Goal: Transaction & Acquisition: Purchase product/service

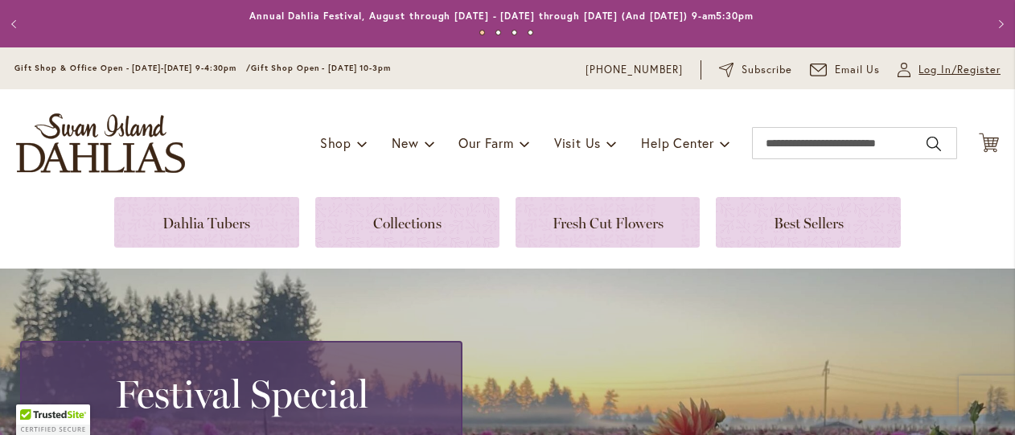
click at [919, 68] on span "Log In/Register" at bounding box center [960, 70] width 82 height 16
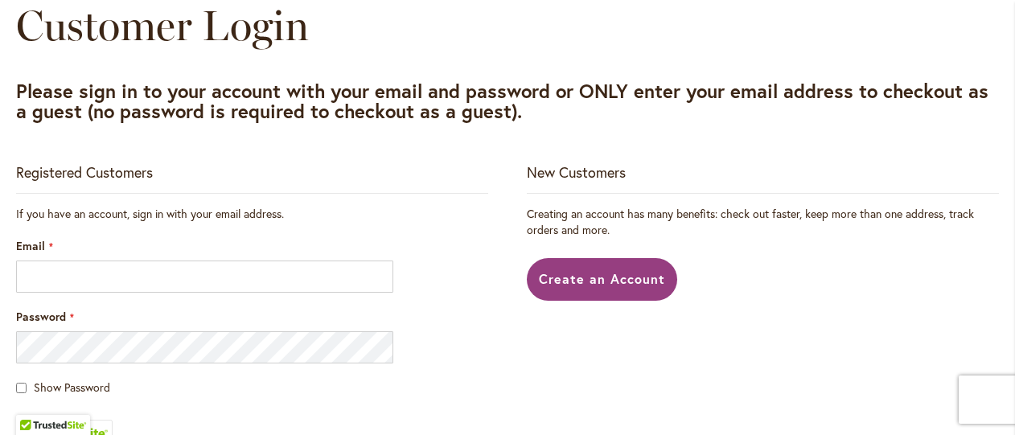
scroll to position [241, 0]
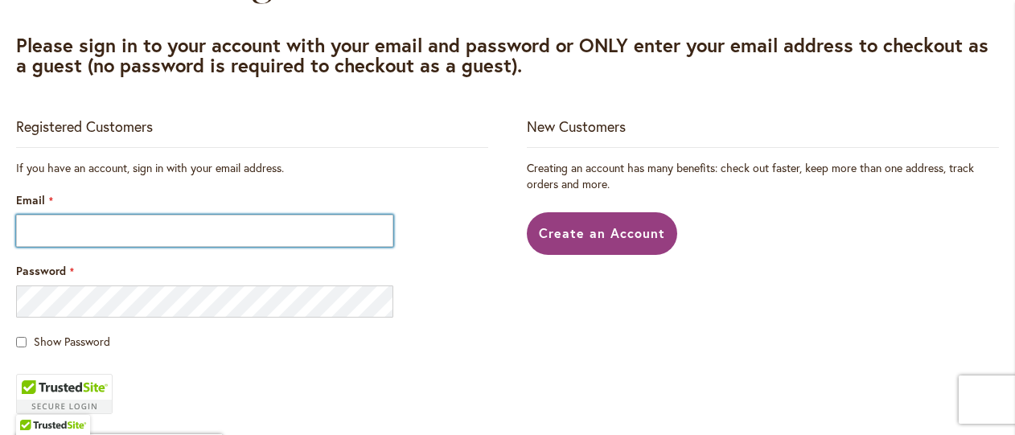
drag, startPoint x: 96, startPoint y: 232, endPoint x: 92, endPoint y: 220, distance: 12.7
click at [95, 225] on input "Email" at bounding box center [204, 231] width 377 height 32
type input "**********"
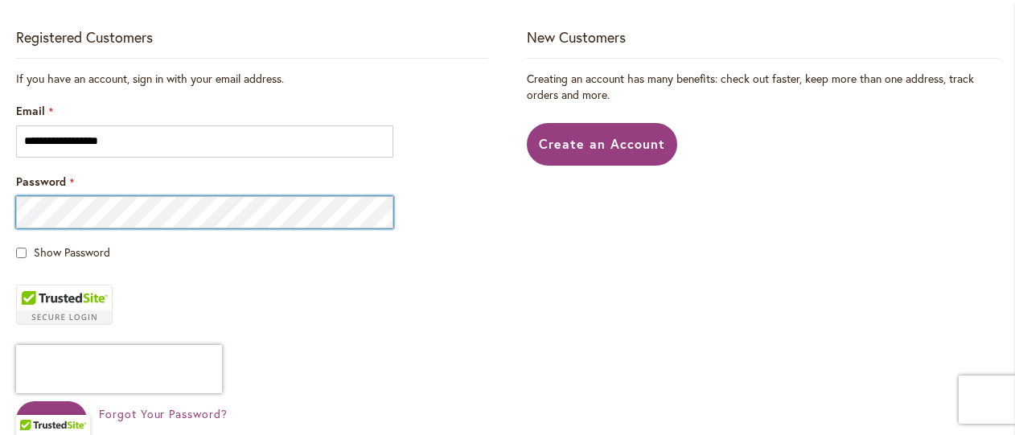
scroll to position [483, 0]
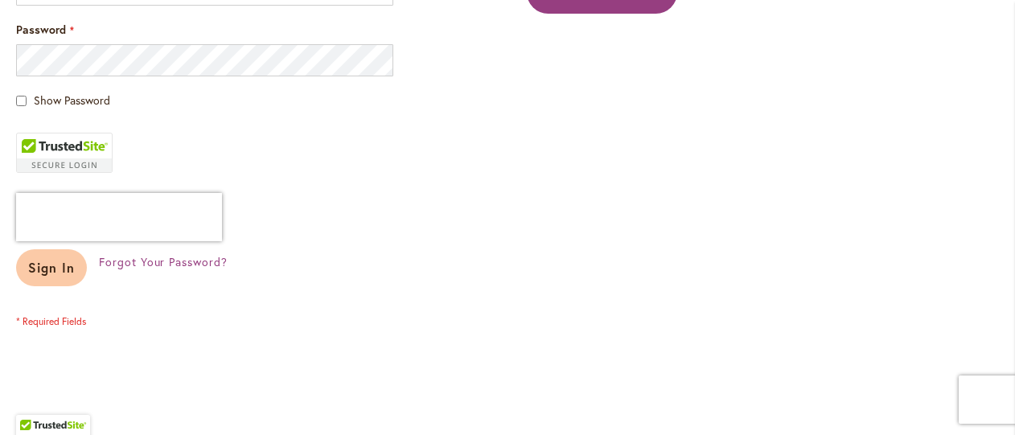
click at [28, 269] on span "Sign In" at bounding box center [51, 267] width 47 height 17
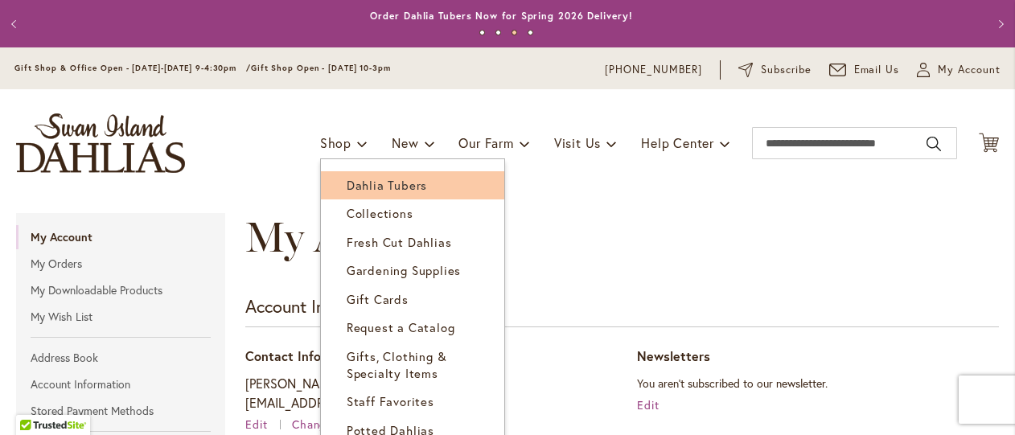
click at [347, 180] on span "Dahlia Tubers" at bounding box center [387, 185] width 80 height 16
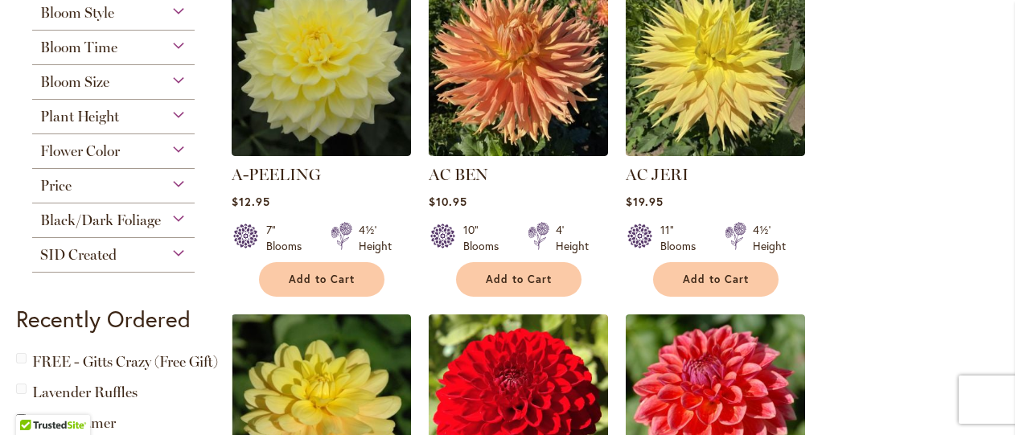
scroll to position [402, 0]
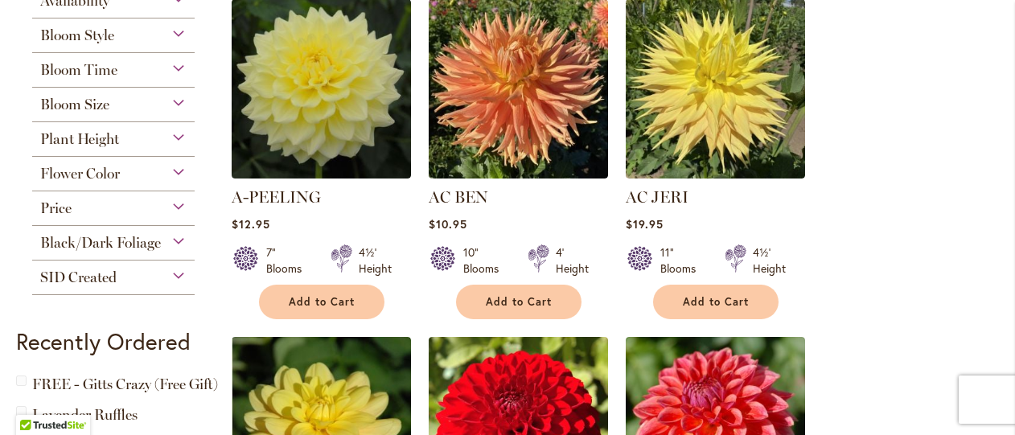
click at [178, 170] on div "Flower Color" at bounding box center [113, 170] width 163 height 26
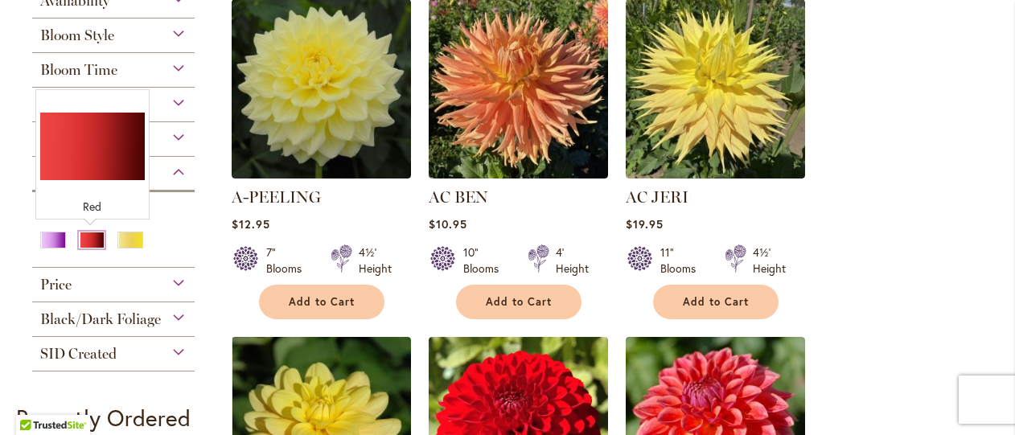
click at [94, 236] on div "Red" at bounding box center [92, 240] width 26 height 17
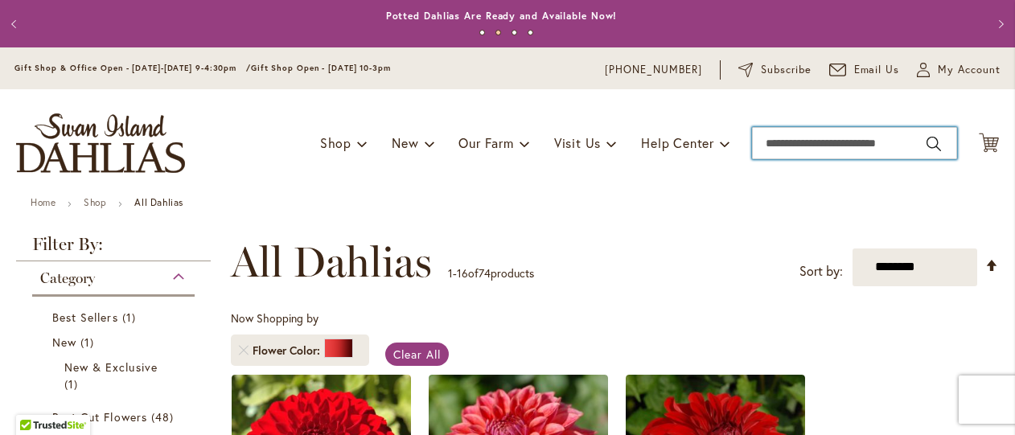
click at [798, 146] on input "Search" at bounding box center [854, 143] width 205 height 32
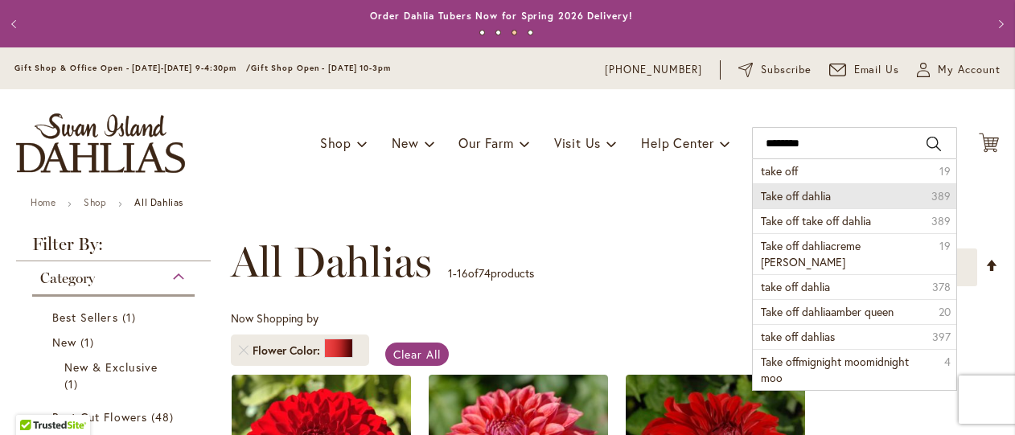
click at [817, 190] on span "Take off dahlia" at bounding box center [796, 195] width 70 height 15
type input "**********"
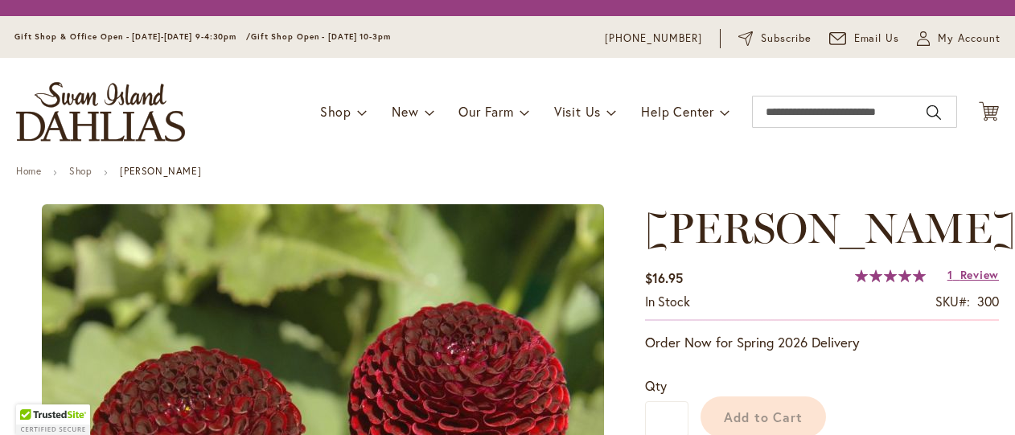
type input "*******"
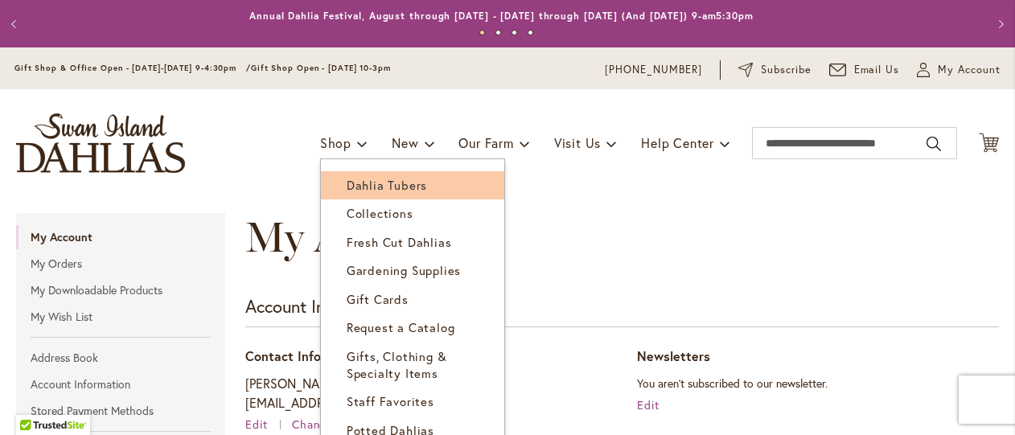
click at [347, 184] on span "Dahlia Tubers" at bounding box center [387, 185] width 80 height 16
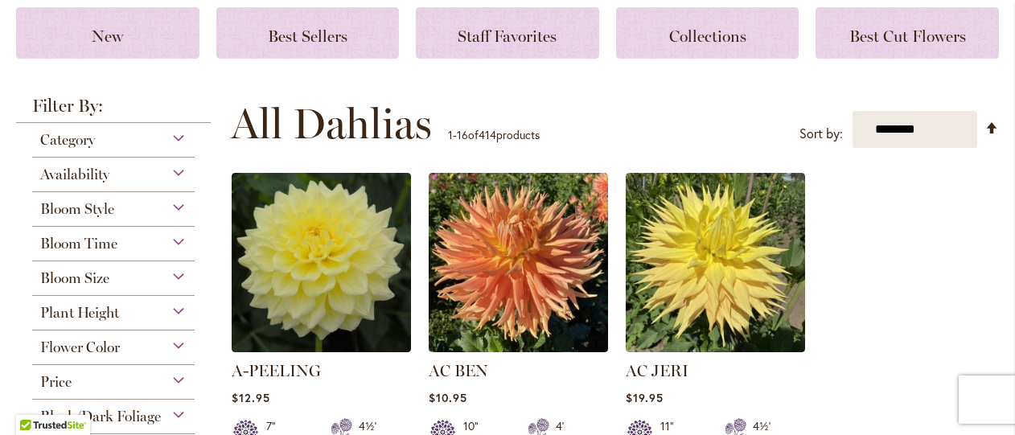
scroll to position [322, 0]
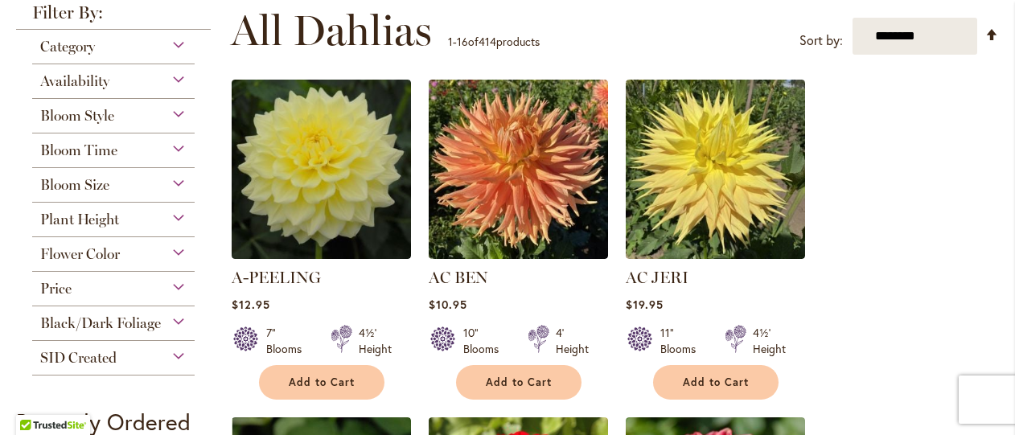
click at [142, 245] on div "Flower Color" at bounding box center [113, 250] width 163 height 26
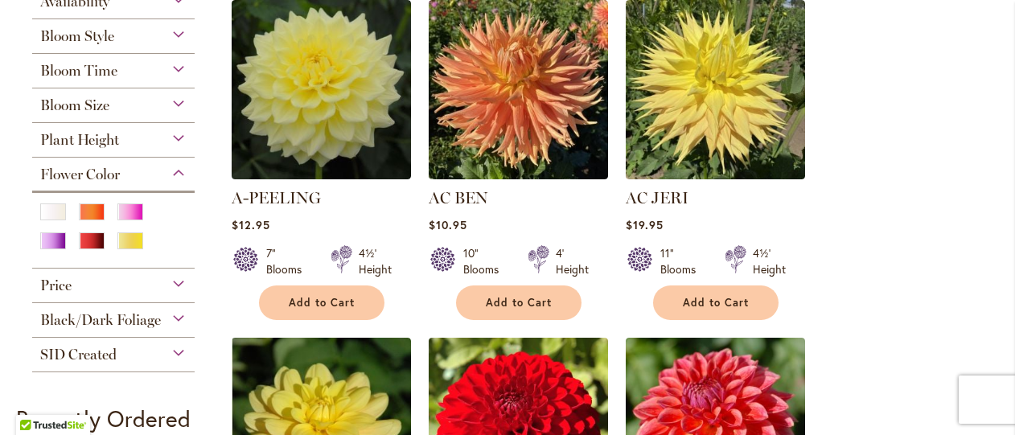
scroll to position [402, 0]
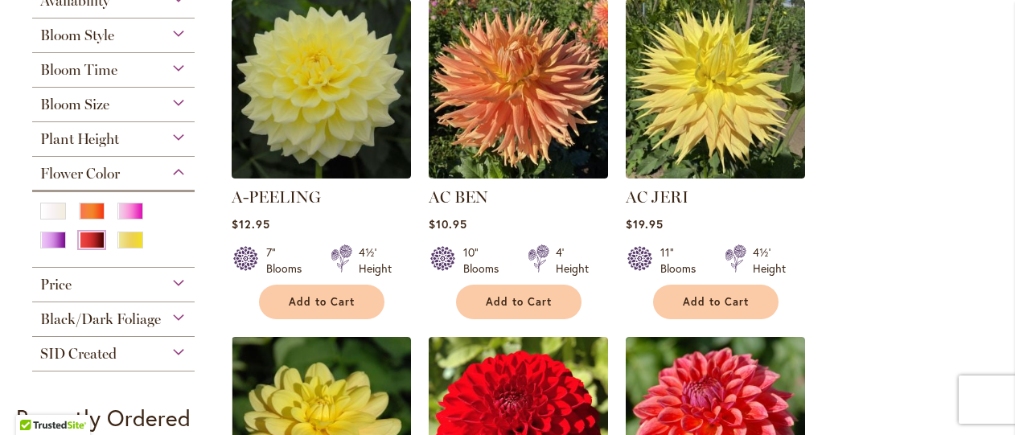
click at [89, 241] on div "Red" at bounding box center [92, 240] width 26 height 17
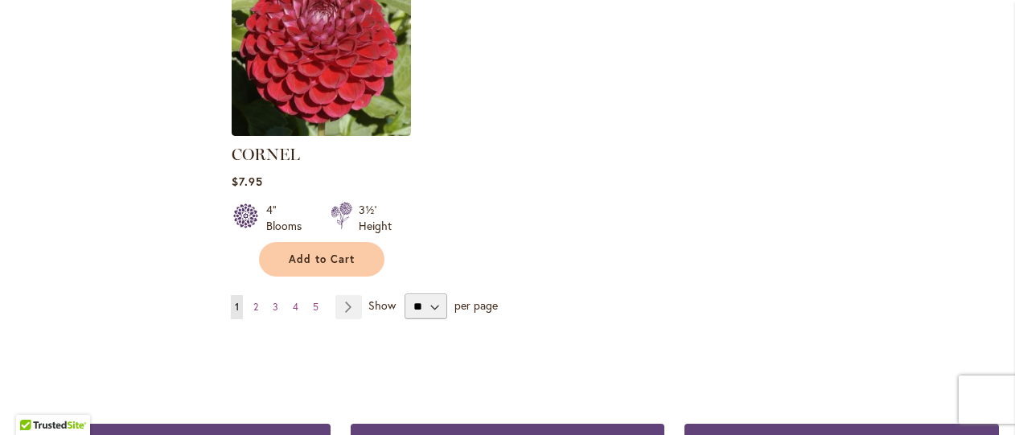
scroll to position [2172, 0]
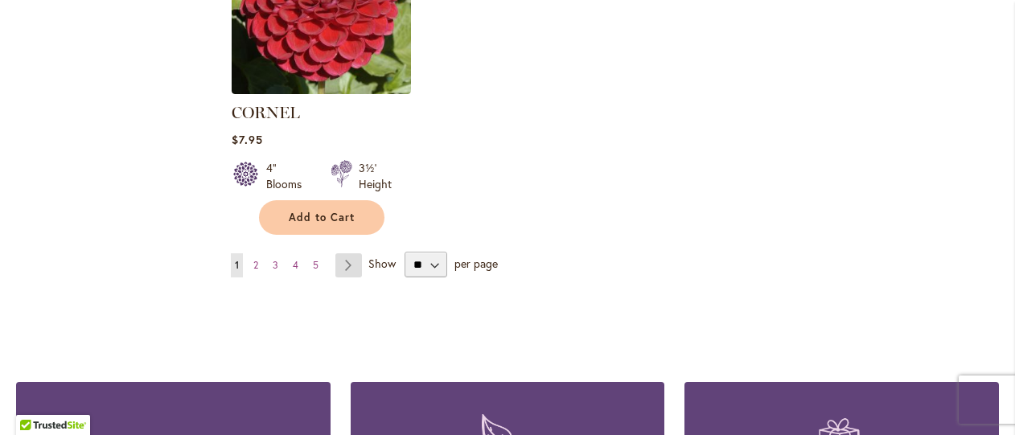
click at [350, 253] on link "Page Next" at bounding box center [349, 265] width 27 height 24
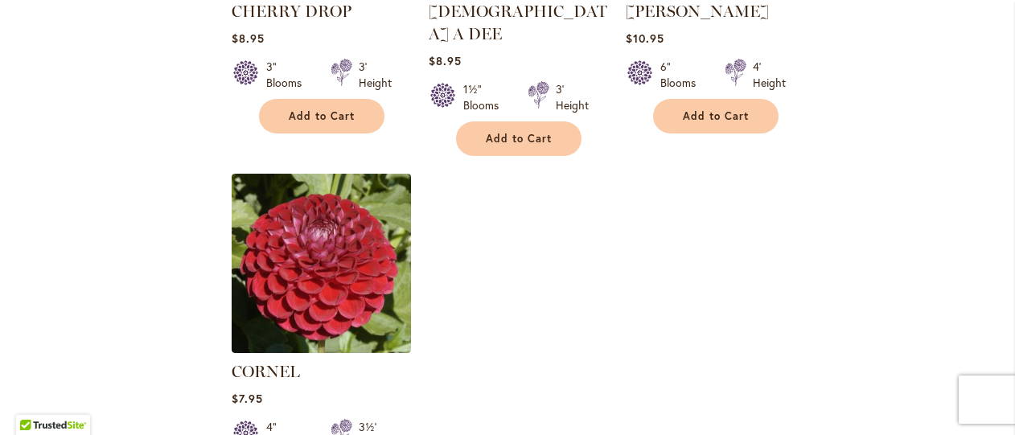
scroll to position [2414, 0]
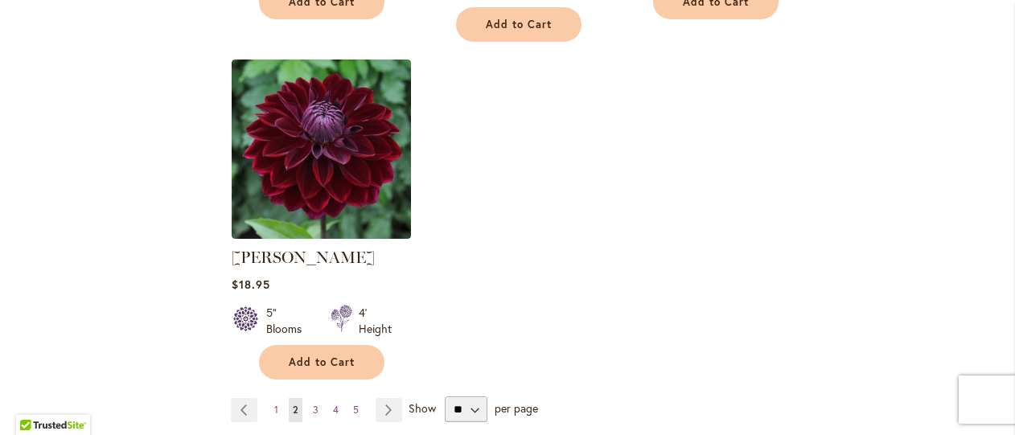
scroll to position [2333, 0]
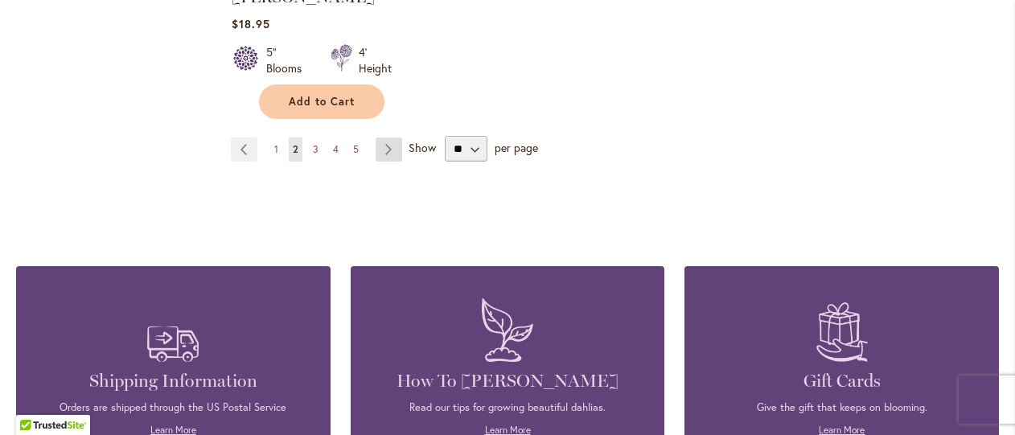
click at [380, 138] on link "Page Next" at bounding box center [389, 150] width 27 height 24
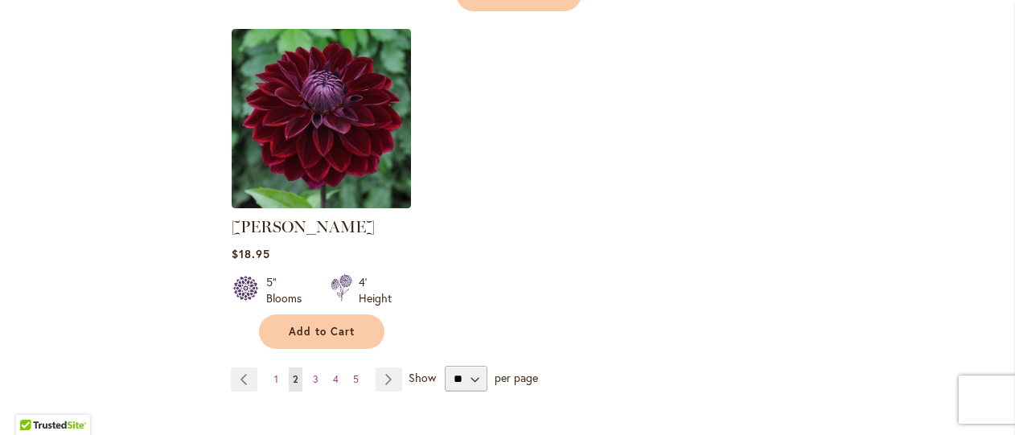
scroll to position [2253, 0]
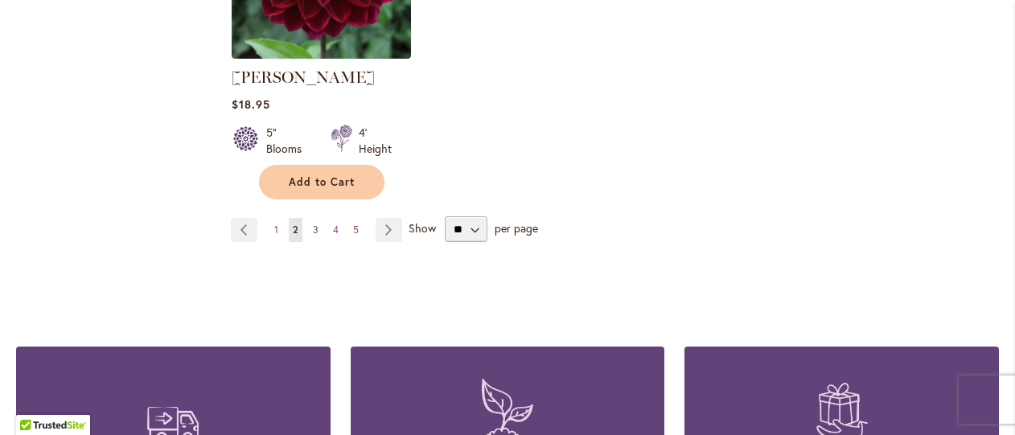
click at [315, 224] on span "3" at bounding box center [316, 230] width 6 height 12
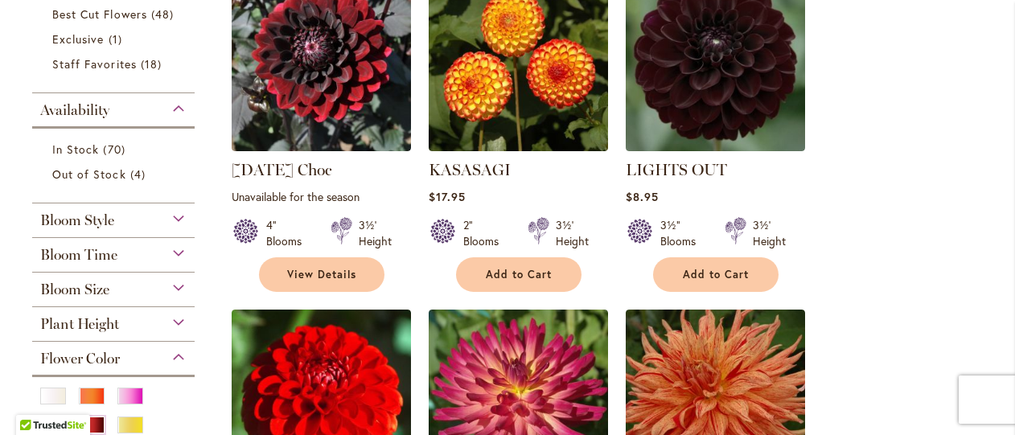
scroll to position [402, 0]
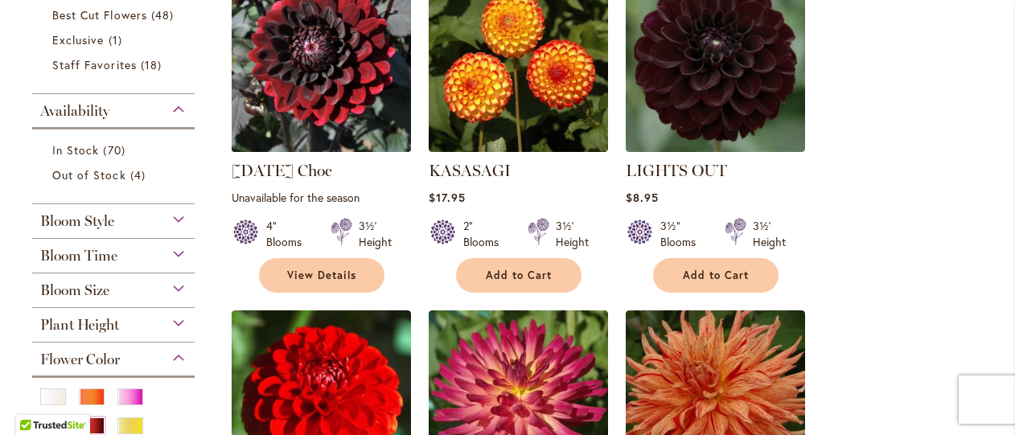
click at [328, 69] on img at bounding box center [321, 62] width 188 height 188
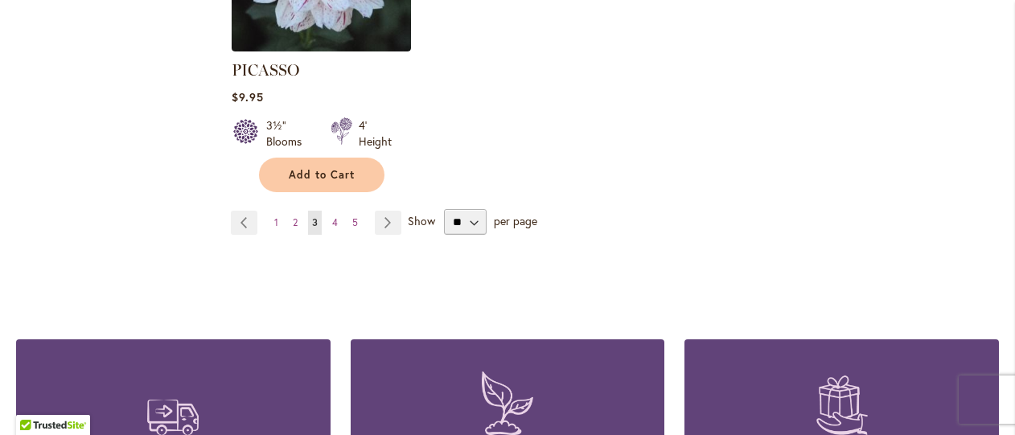
scroll to position [2253, 0]
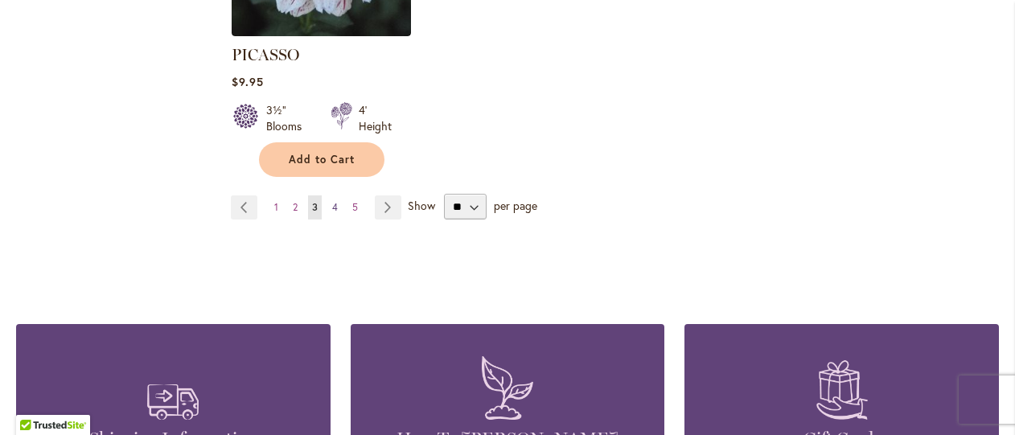
click at [333, 201] on span "4" at bounding box center [335, 207] width 6 height 12
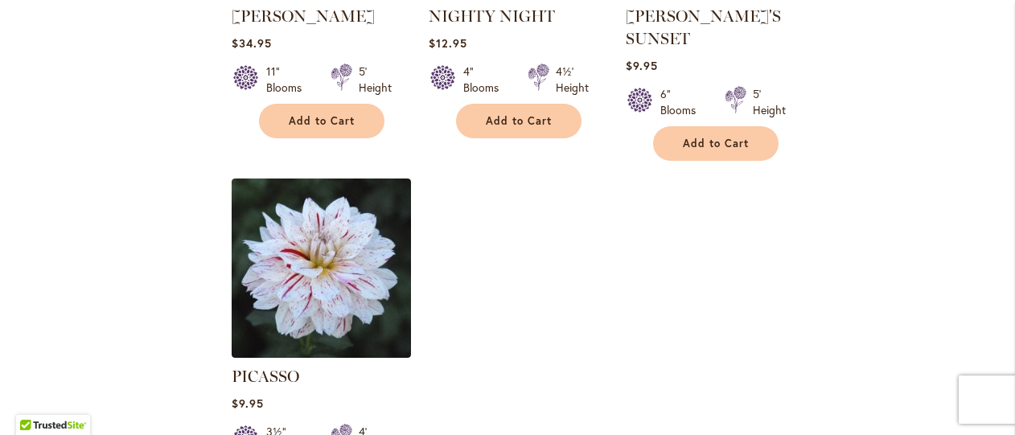
scroll to position [1334, 0]
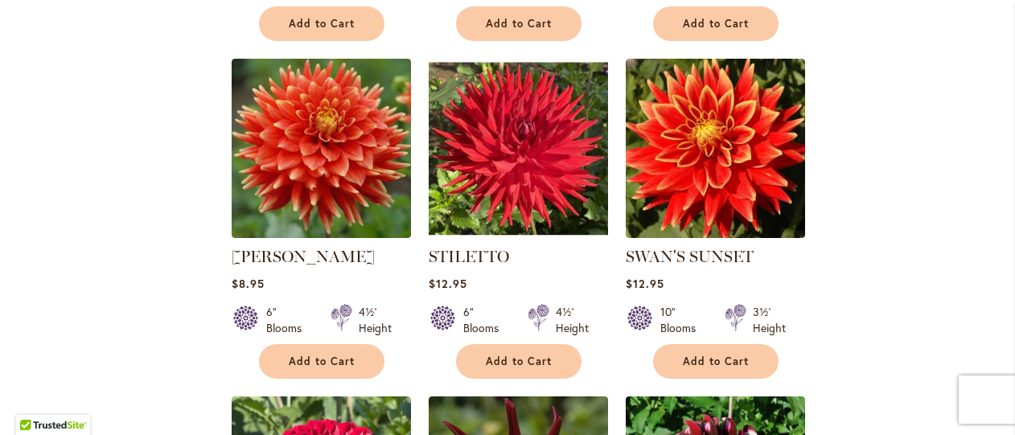
scroll to position [1368, 0]
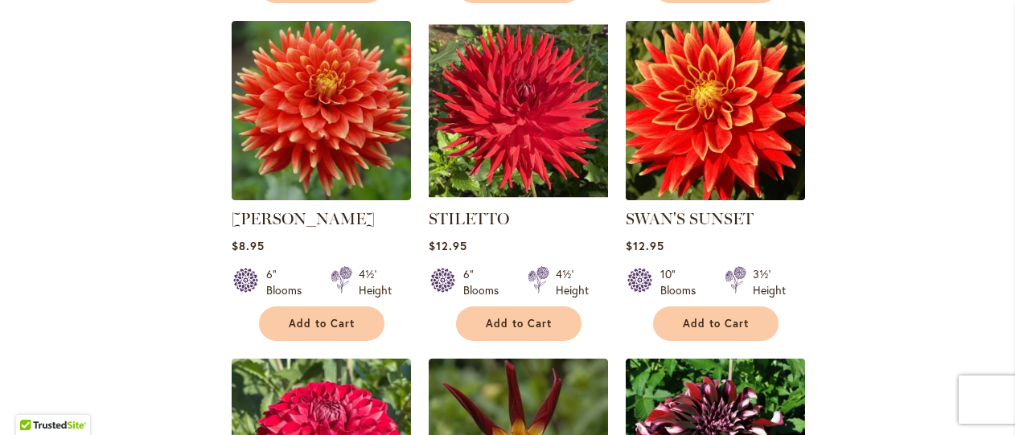
click at [739, 143] on img at bounding box center [715, 110] width 188 height 188
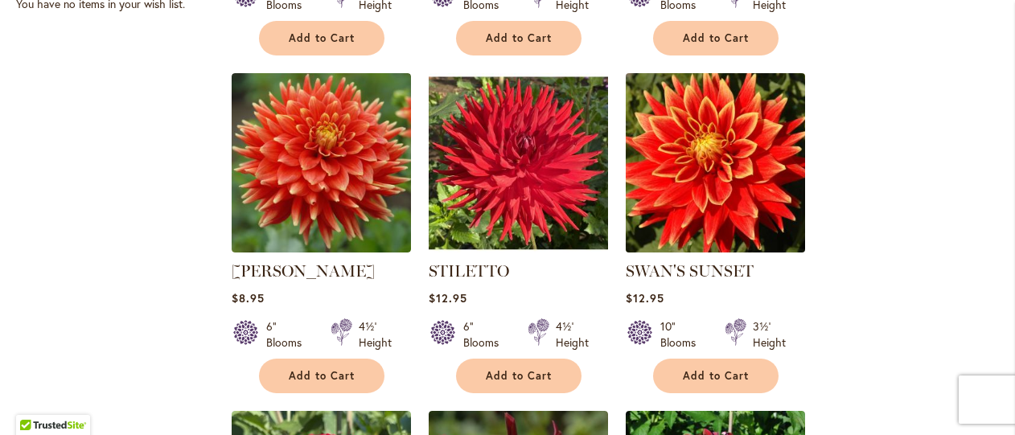
scroll to position [1287, 0]
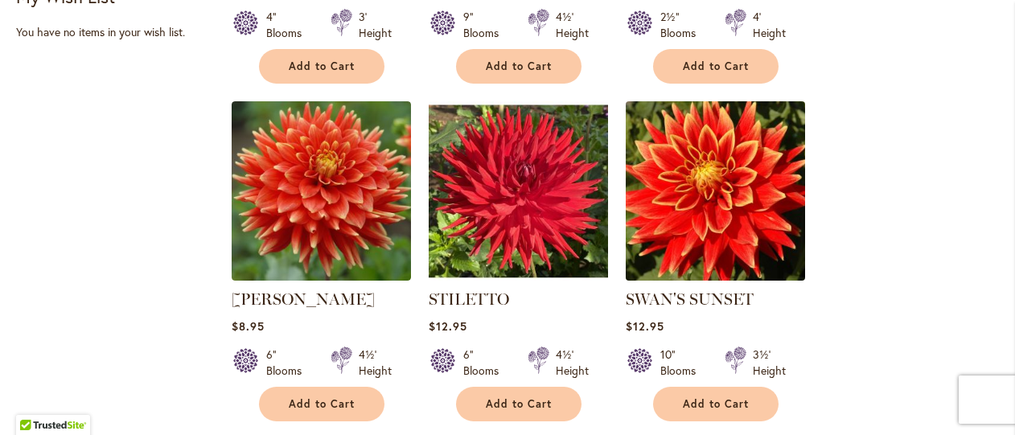
click at [736, 144] on img at bounding box center [715, 191] width 188 height 188
click at [712, 156] on img at bounding box center [715, 191] width 188 height 188
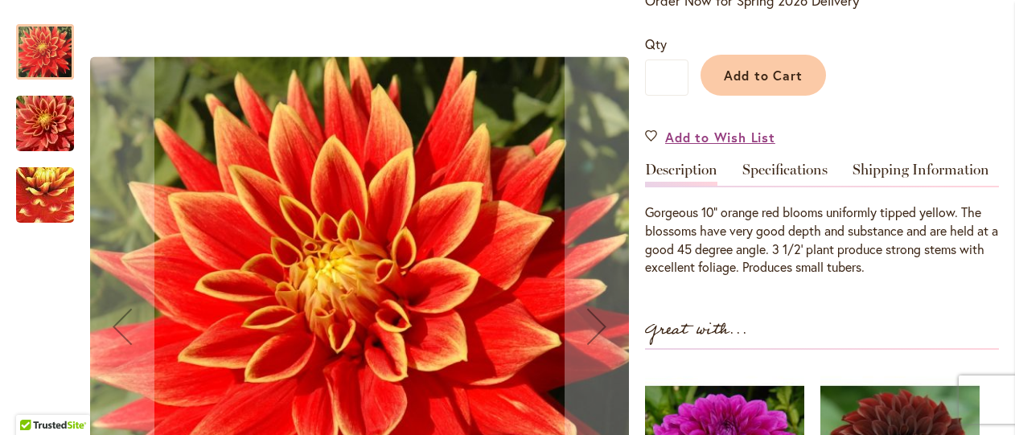
scroll to position [402, 0]
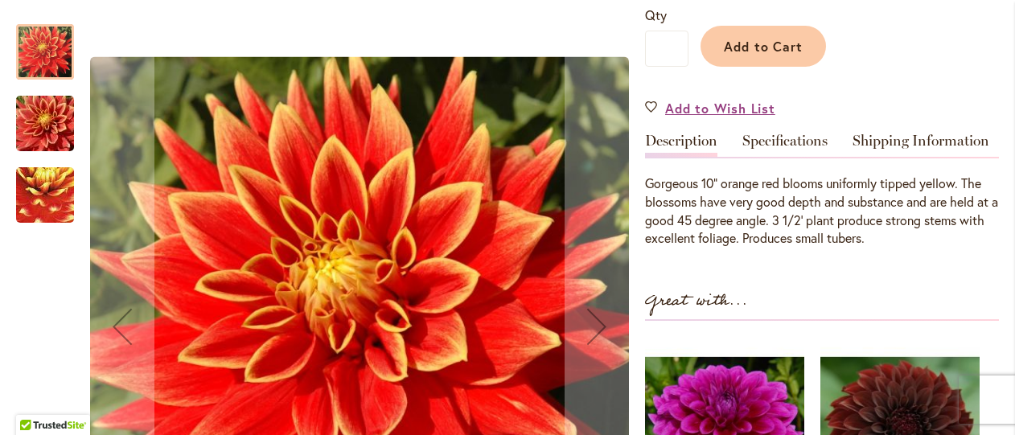
click at [34, 206] on img "Swan's Sunset" at bounding box center [45, 195] width 114 height 111
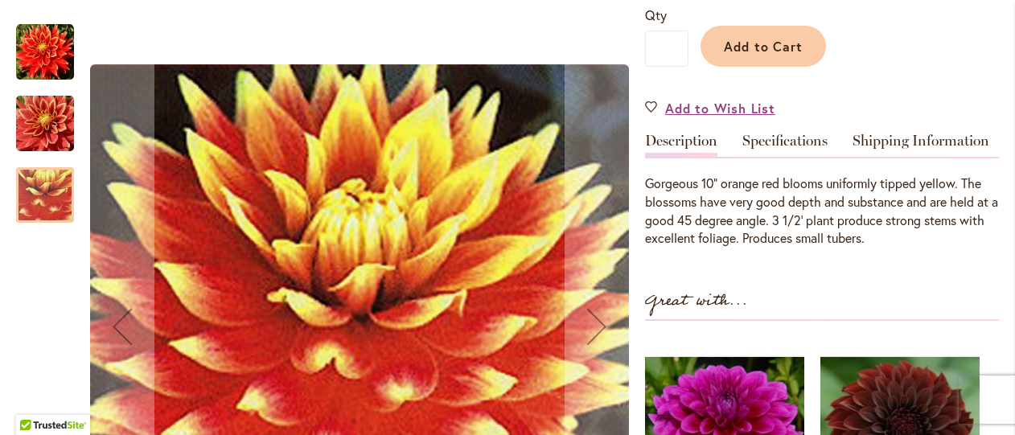
click at [51, 51] on img "Swan's Sunset" at bounding box center [45, 52] width 58 height 58
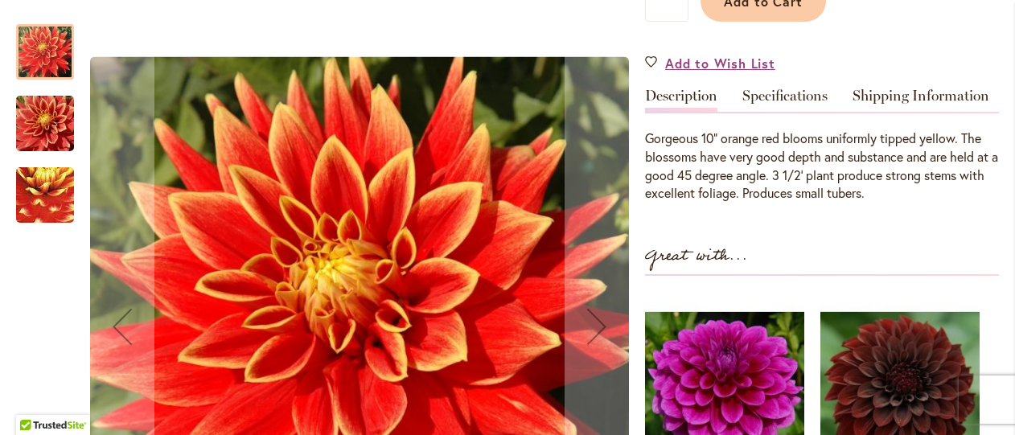
scroll to position [483, 0]
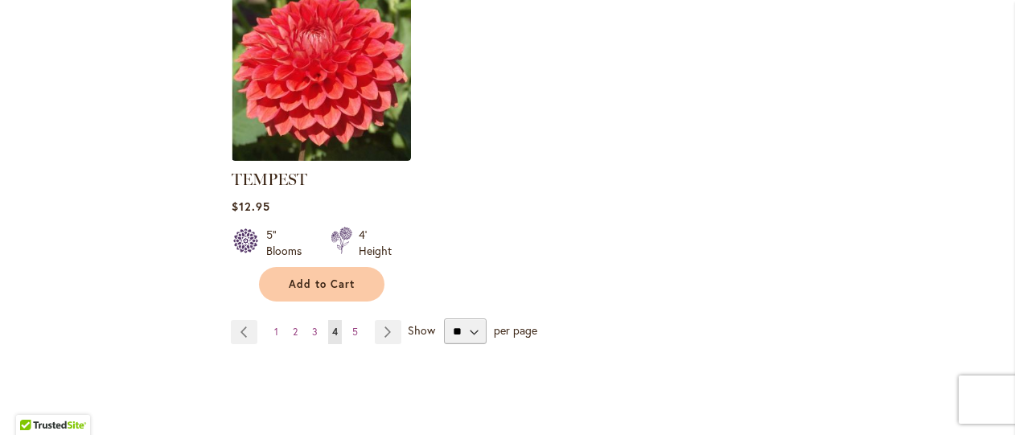
scroll to position [2092, 0]
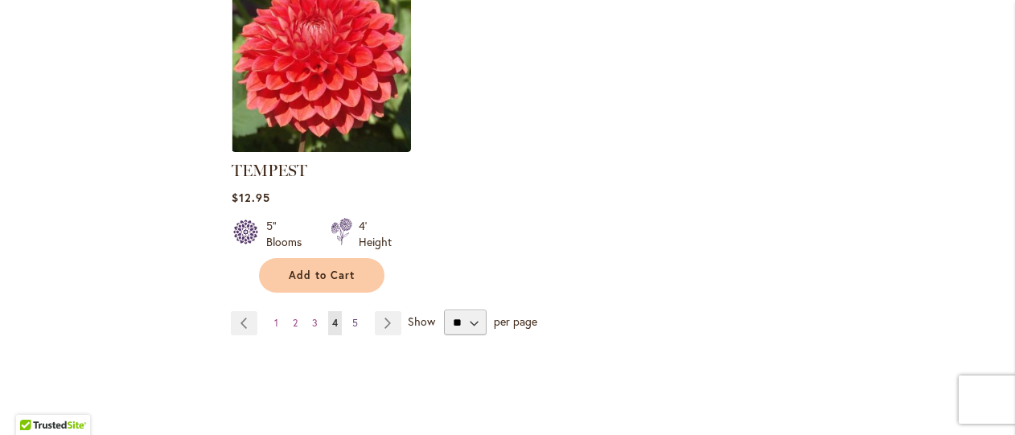
click at [356, 317] on span "5" at bounding box center [355, 323] width 6 height 12
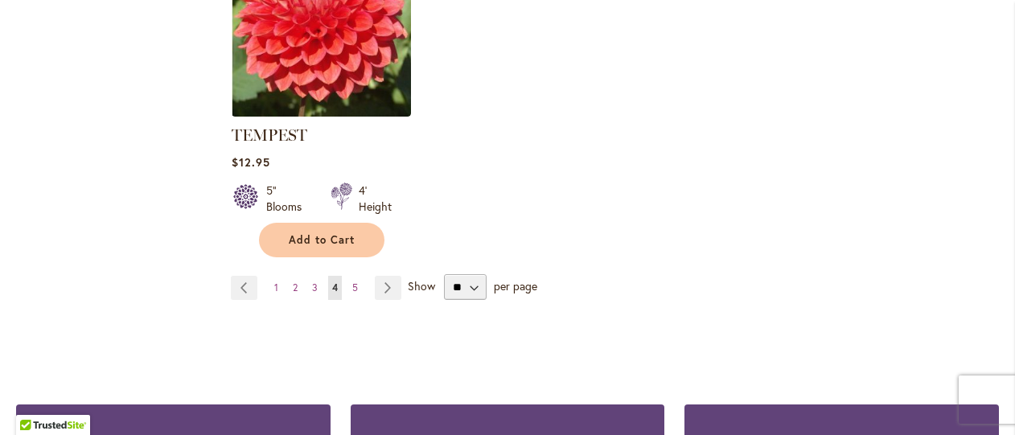
scroll to position [2172, 0]
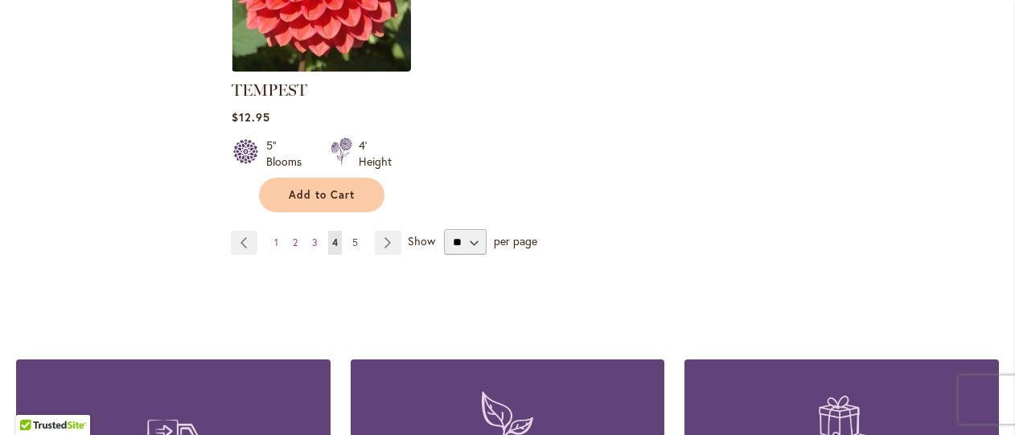
click at [355, 231] on link "Page 5" at bounding box center [355, 243] width 14 height 24
click at [354, 231] on link "Page 5" at bounding box center [355, 243] width 14 height 24
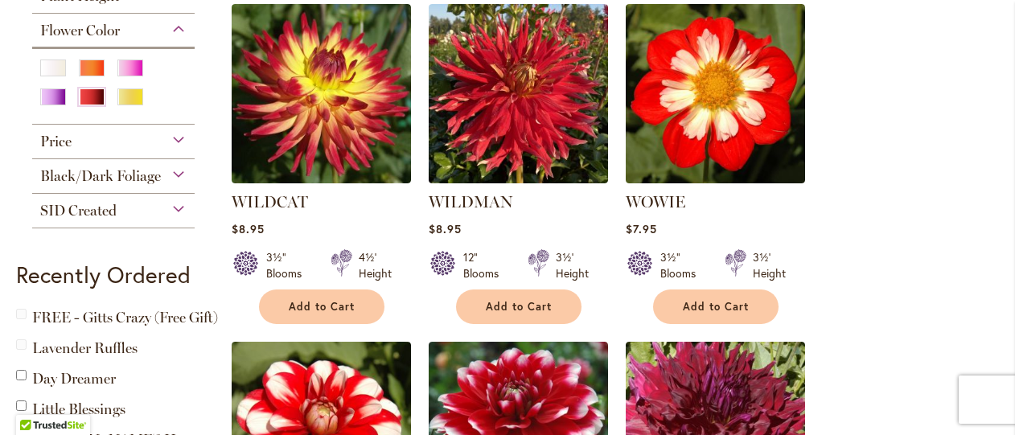
scroll to position [724, 0]
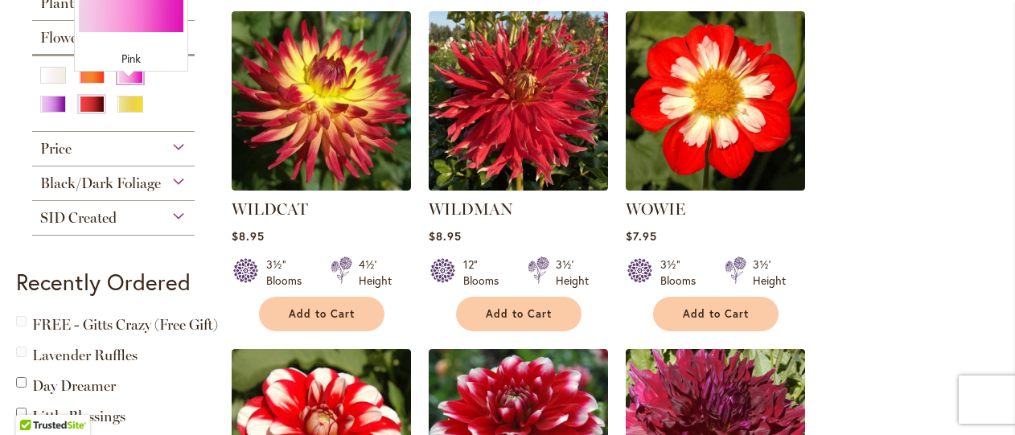
click at [125, 84] on div "Pink" at bounding box center [130, 75] width 26 height 17
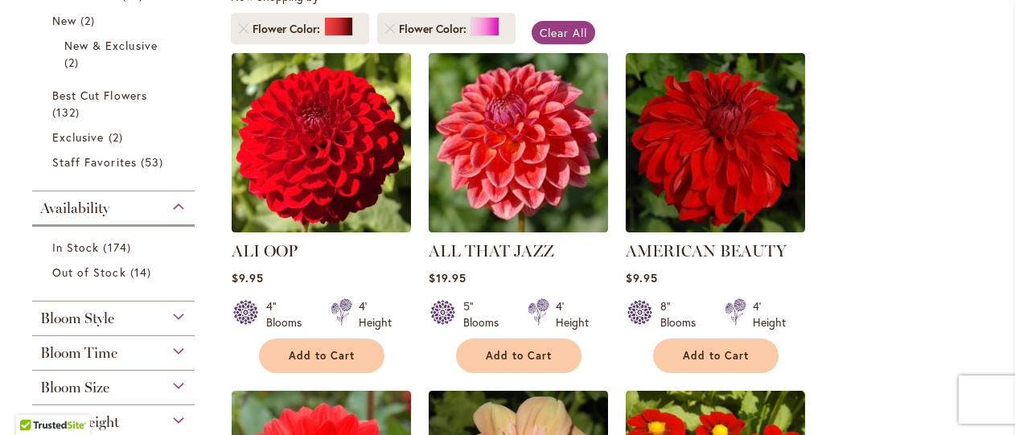
scroll to position [241, 0]
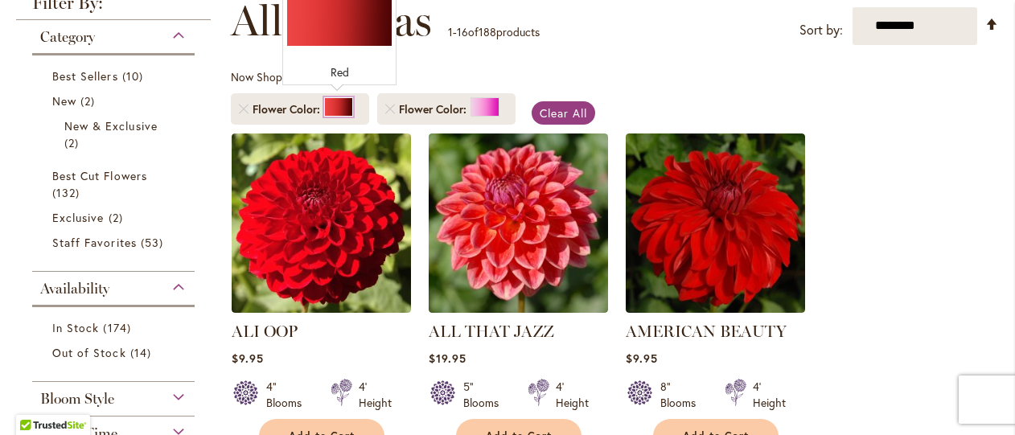
click at [345, 98] on div at bounding box center [338, 106] width 29 height 19
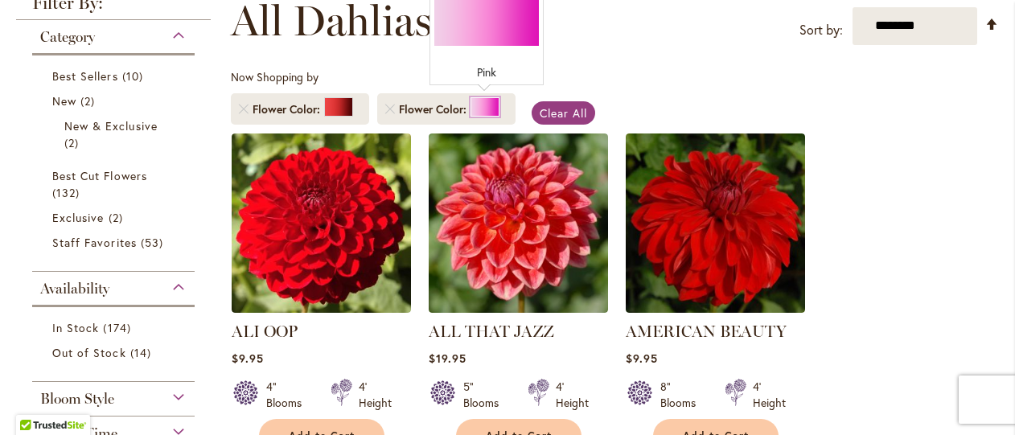
click at [480, 101] on div at bounding box center [485, 106] width 29 height 19
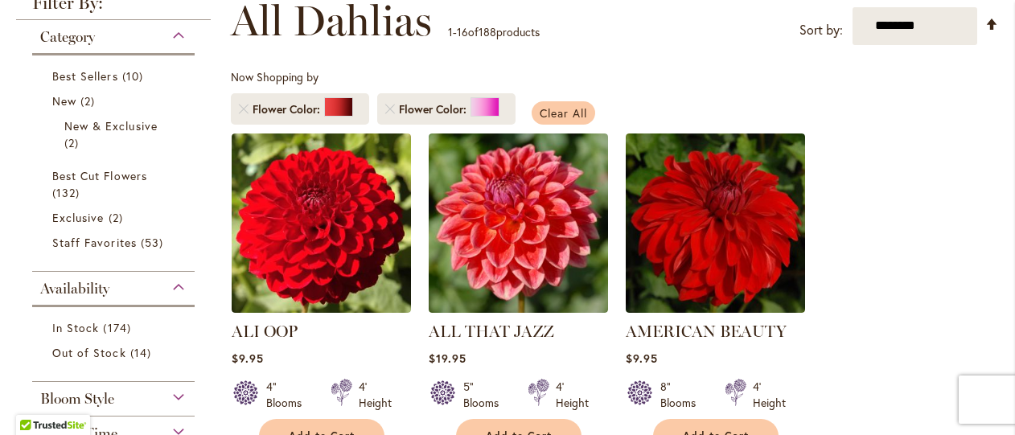
click at [570, 109] on span "Clear All" at bounding box center [563, 112] width 47 height 15
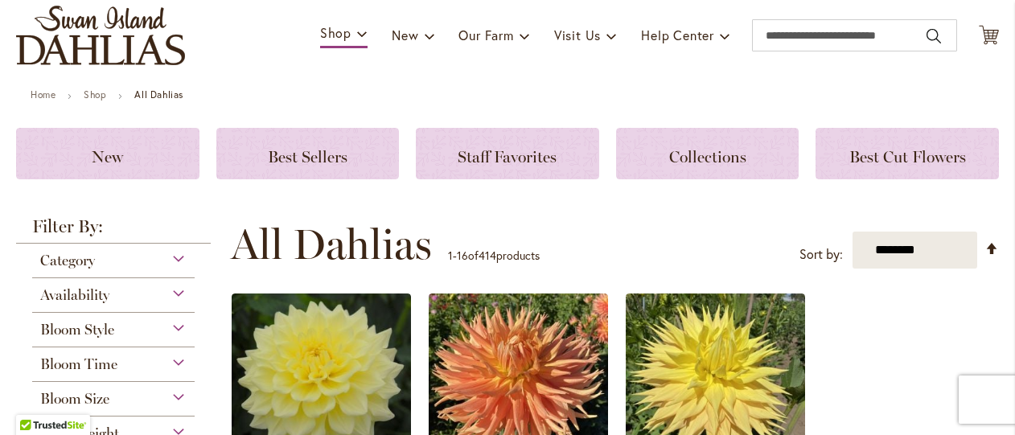
scroll to position [241, 0]
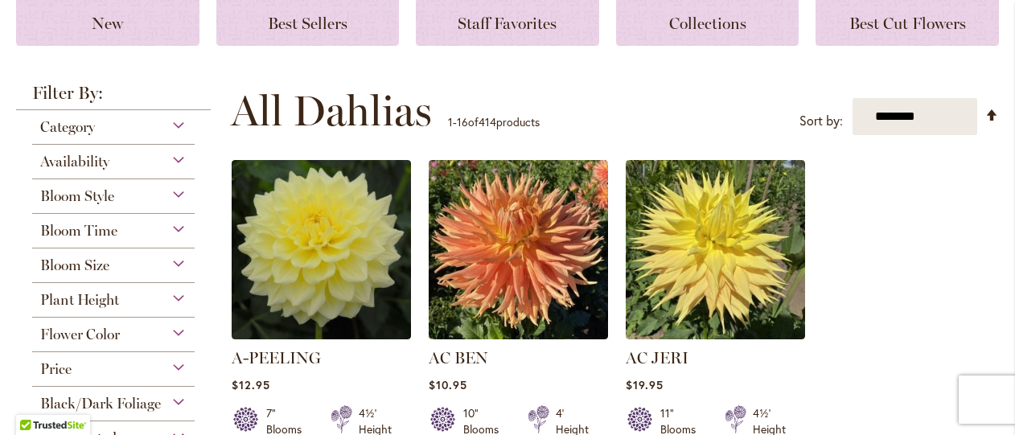
click at [168, 336] on div "Flower Color" at bounding box center [113, 331] width 163 height 26
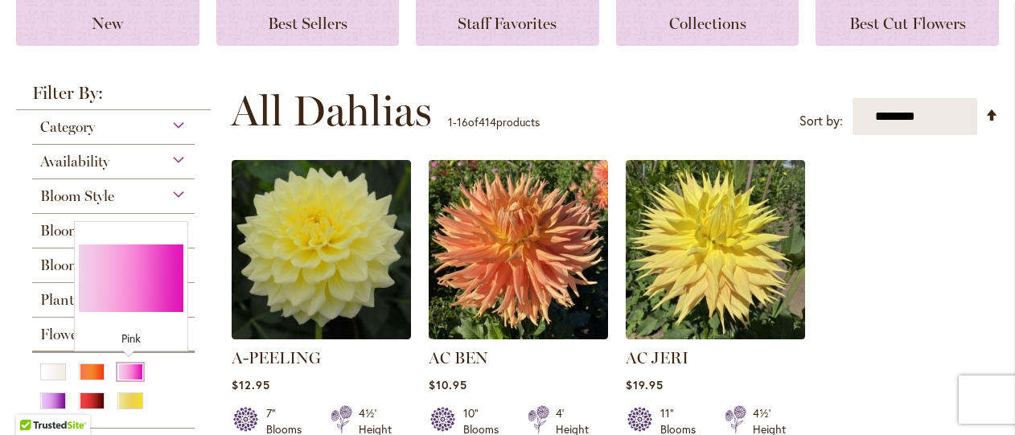
click at [131, 373] on div "Pink" at bounding box center [130, 372] width 26 height 17
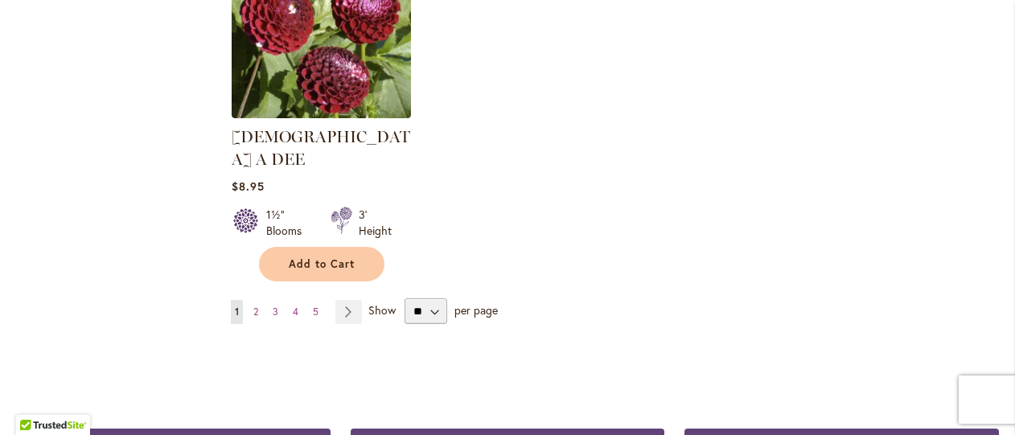
scroll to position [2172, 0]
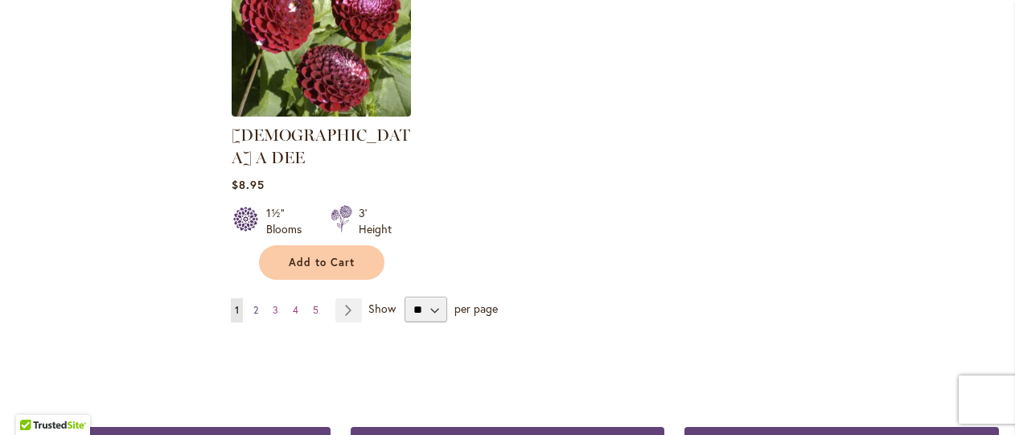
click at [249, 299] on link "Page 2" at bounding box center [255, 311] width 13 height 24
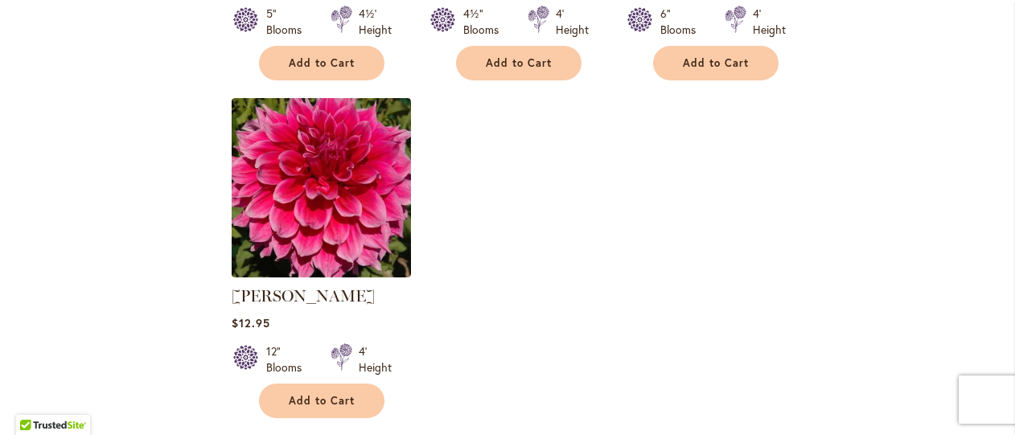
scroll to position [2092, 0]
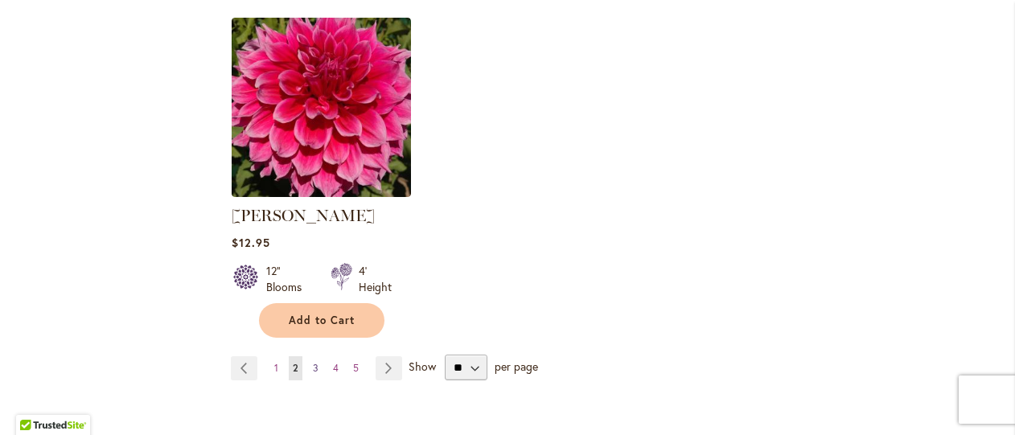
click at [315, 362] on span "3" at bounding box center [316, 368] width 6 height 12
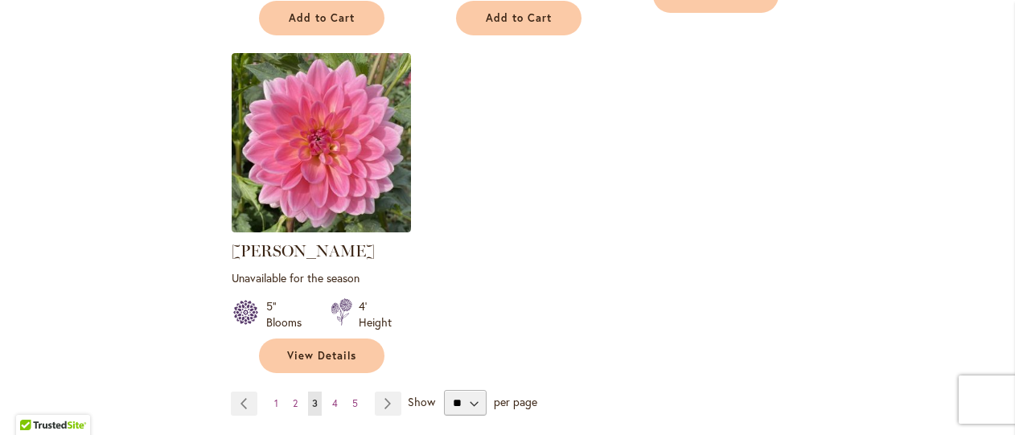
scroll to position [2172, 0]
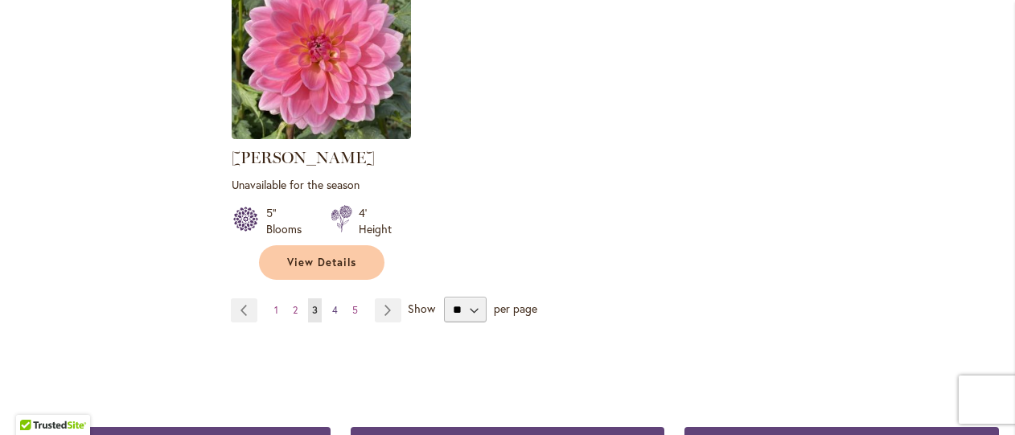
click at [336, 299] on link "Page 4" at bounding box center [335, 311] width 14 height 24
click at [332, 304] on span "4" at bounding box center [335, 310] width 6 height 12
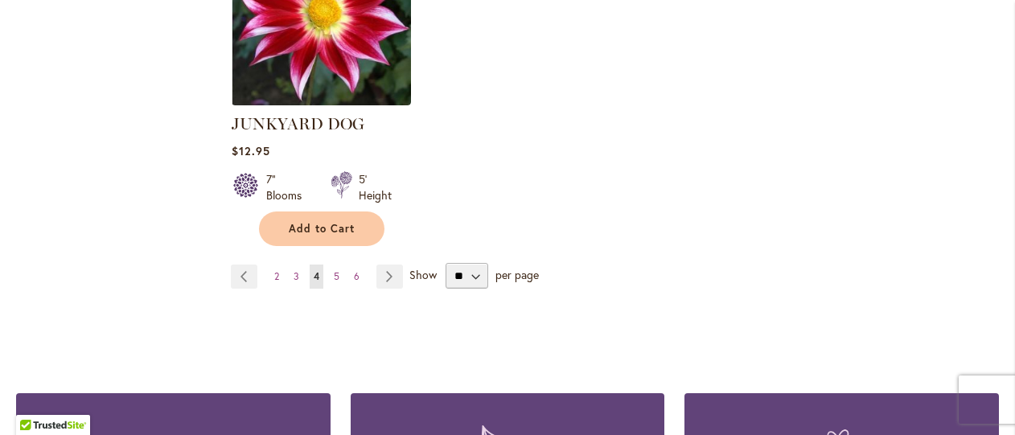
scroll to position [2172, 0]
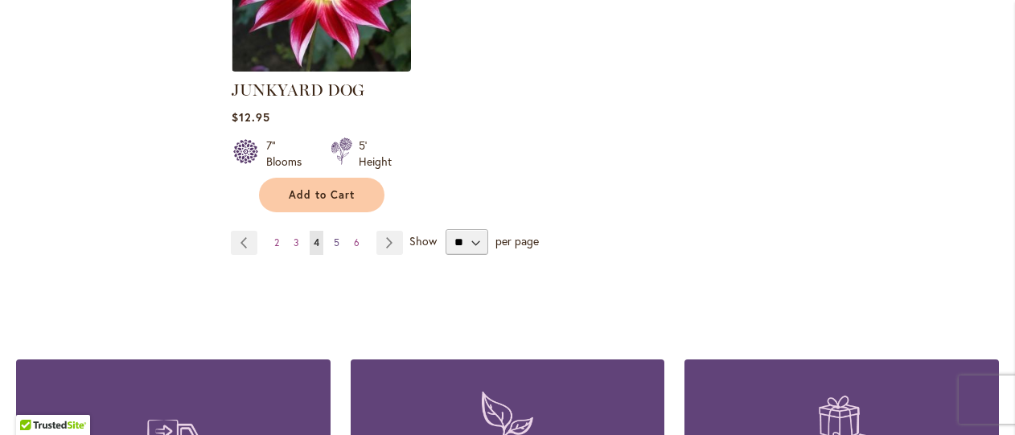
click at [334, 237] on span "5" at bounding box center [337, 243] width 6 height 12
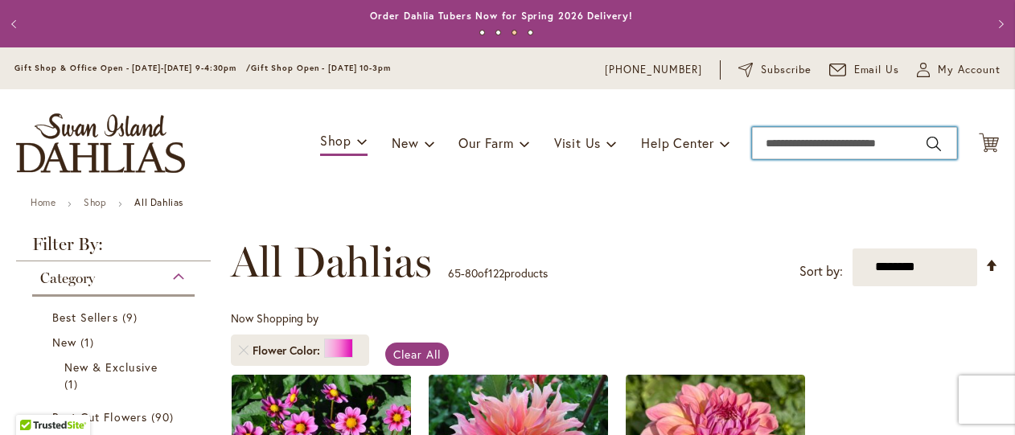
click at [774, 138] on input "Search" at bounding box center [854, 143] width 205 height 32
type input "**********"
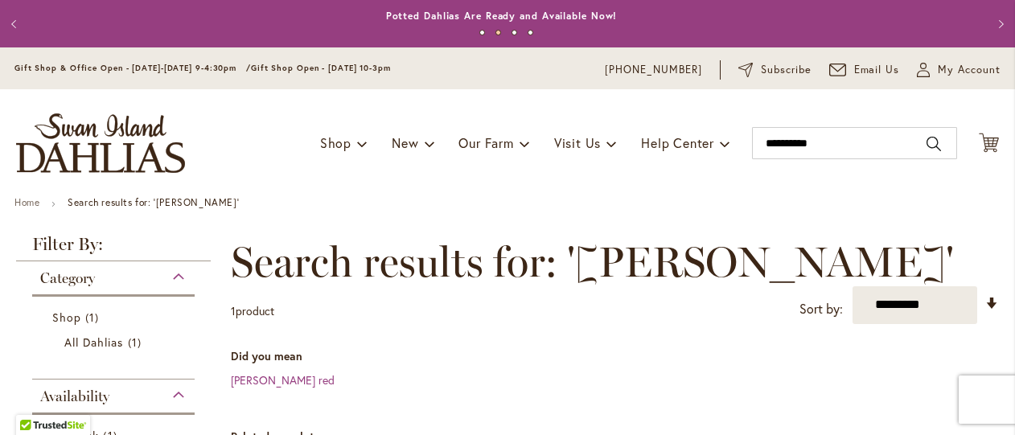
click at [10, 23] on button "Previous" at bounding box center [16, 24] width 32 height 32
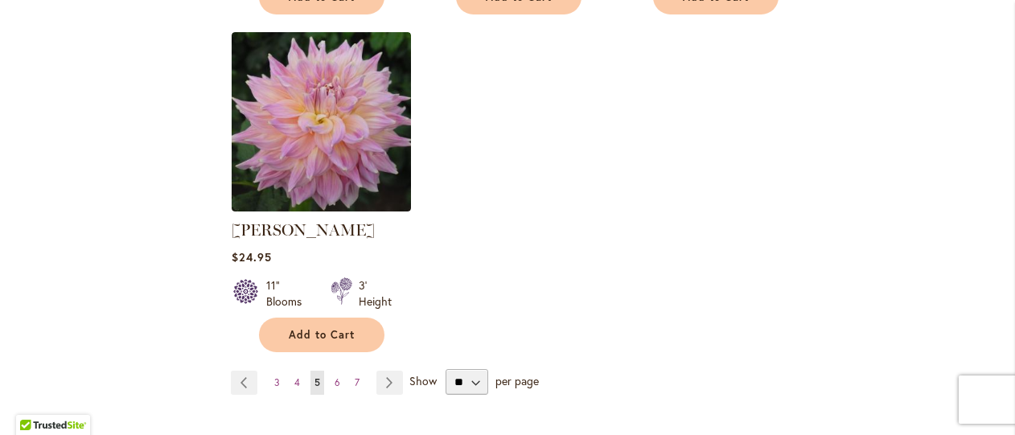
scroll to position [2172, 0]
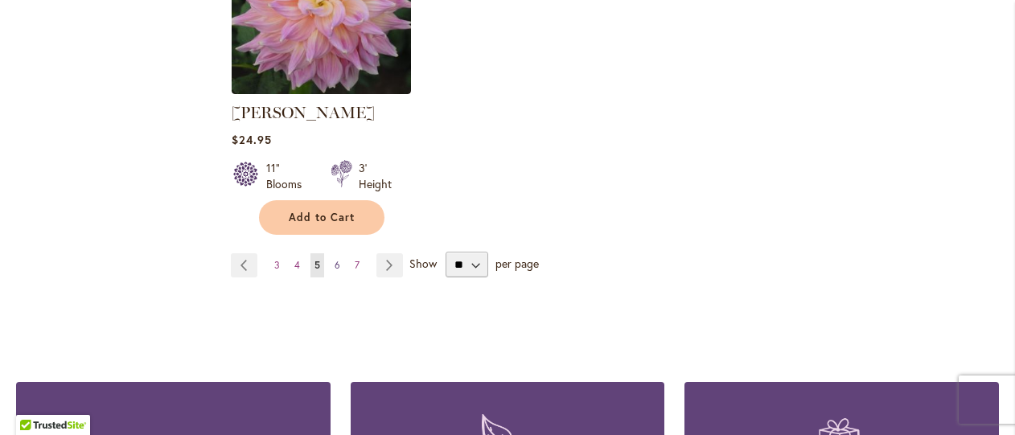
click at [336, 259] on span "6" at bounding box center [338, 265] width 6 height 12
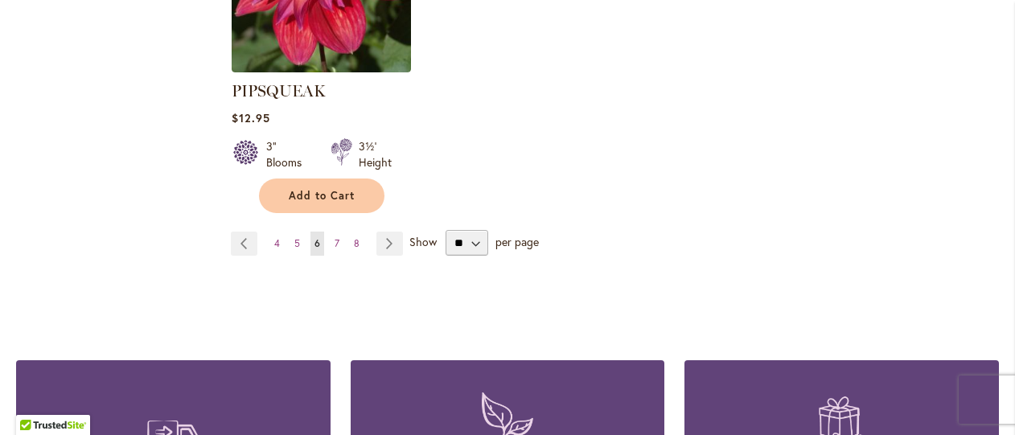
scroll to position [2253, 0]
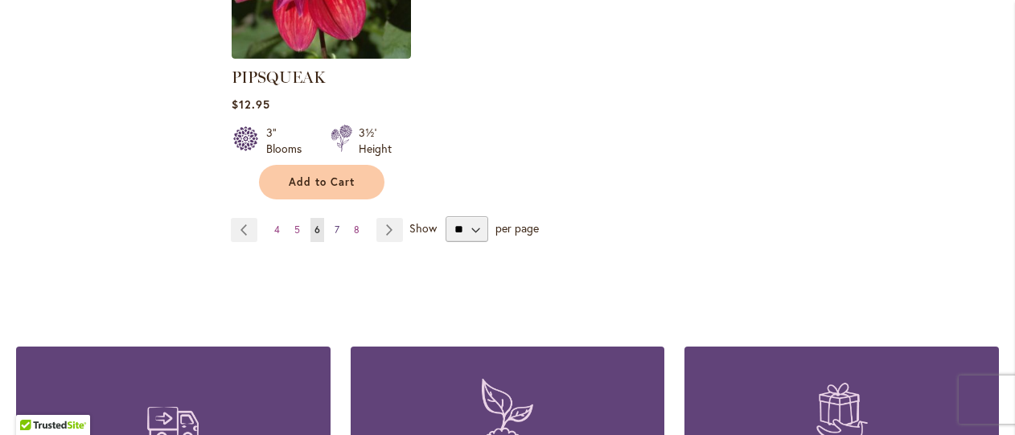
click at [336, 224] on span "7" at bounding box center [337, 230] width 5 height 12
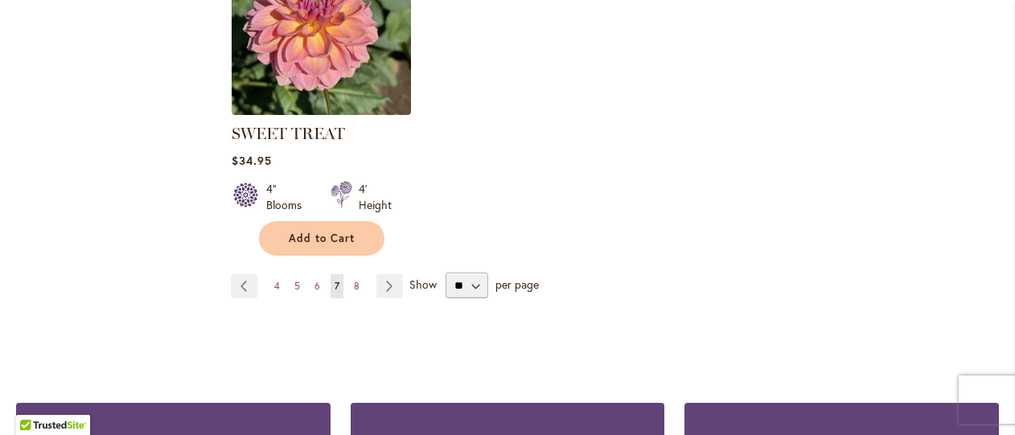
scroll to position [2253, 0]
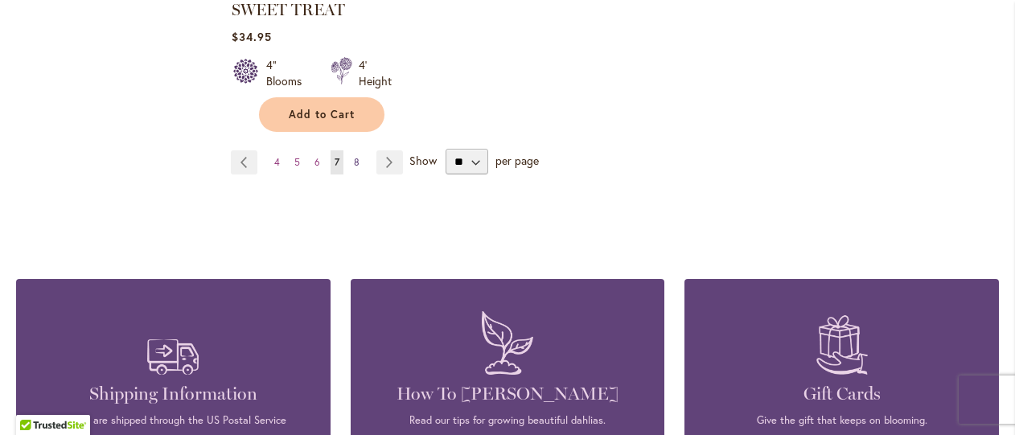
click at [354, 156] on span "8" at bounding box center [357, 162] width 6 height 12
click at [357, 151] on link "Page 8" at bounding box center [357, 162] width 14 height 24
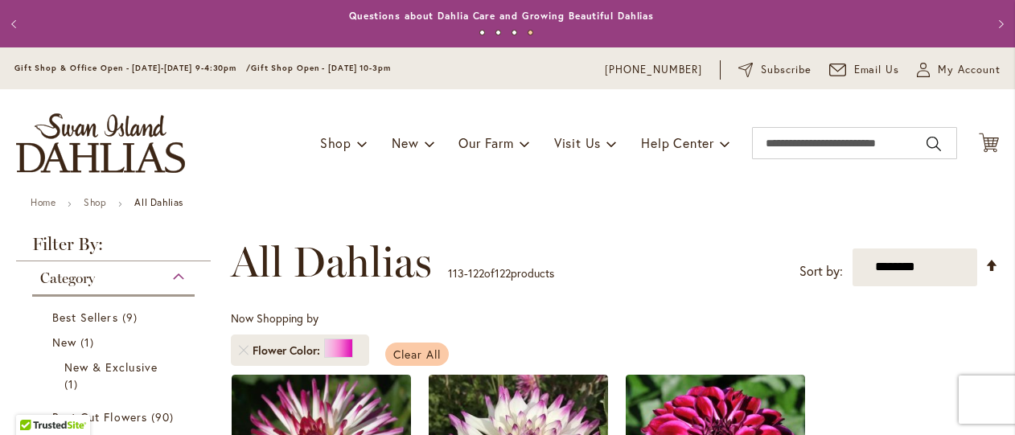
click at [413, 348] on span "Clear All" at bounding box center [416, 354] width 47 height 15
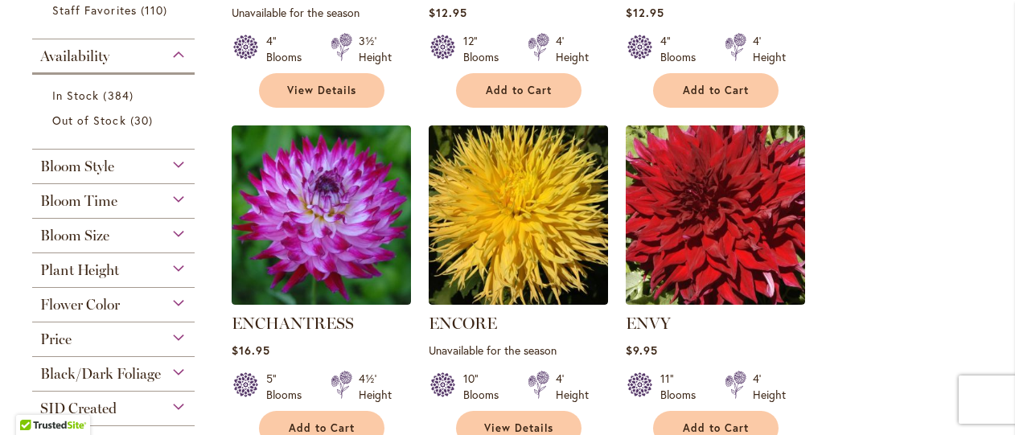
scroll to position [724, 0]
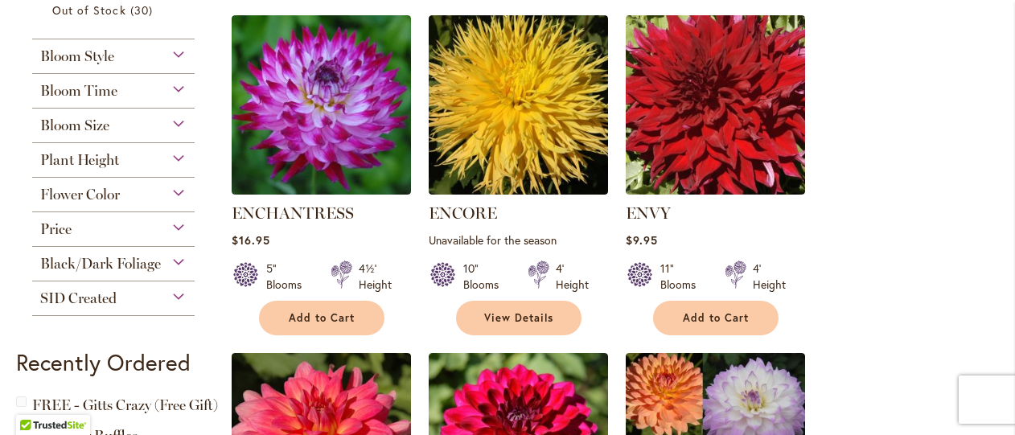
click at [175, 193] on div "Flower Color" at bounding box center [113, 191] width 163 height 26
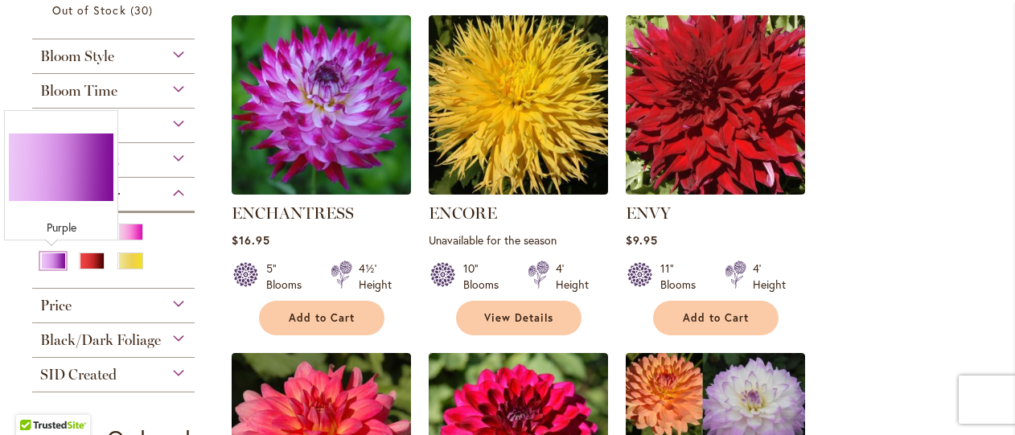
click at [44, 259] on div "Purple" at bounding box center [53, 261] width 26 height 17
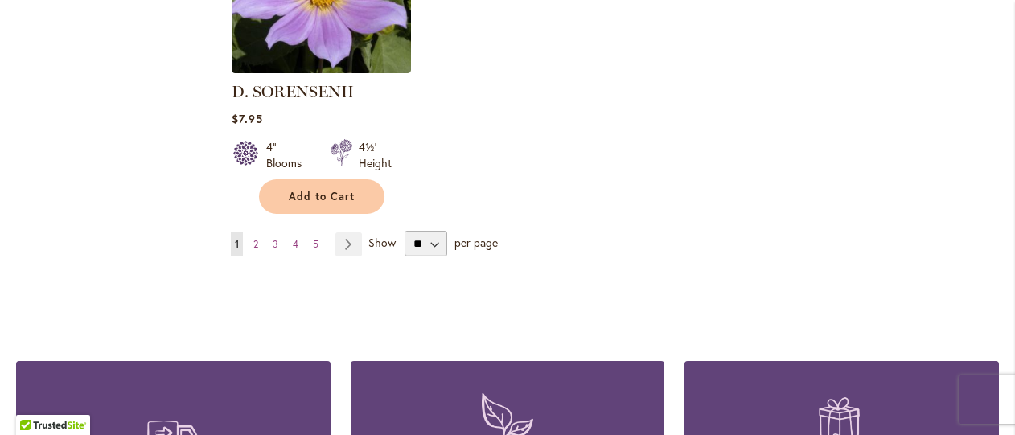
scroll to position [2172, 0]
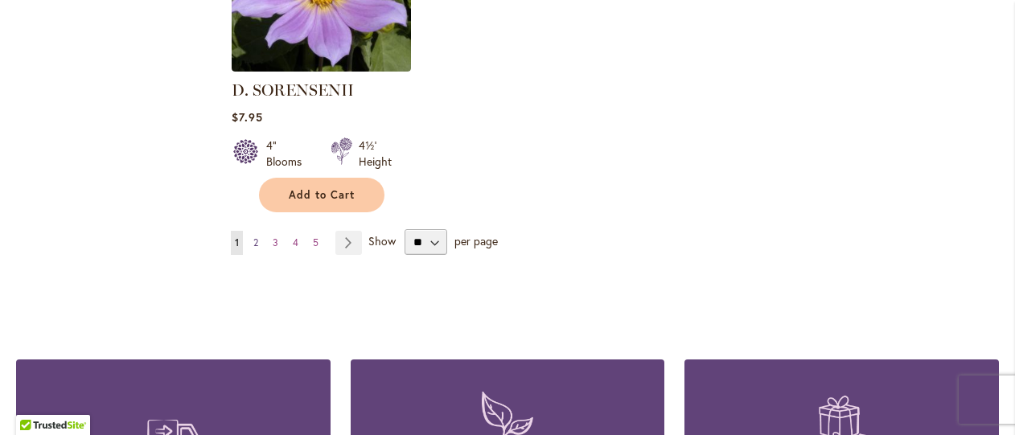
click at [255, 237] on span "2" at bounding box center [255, 243] width 5 height 12
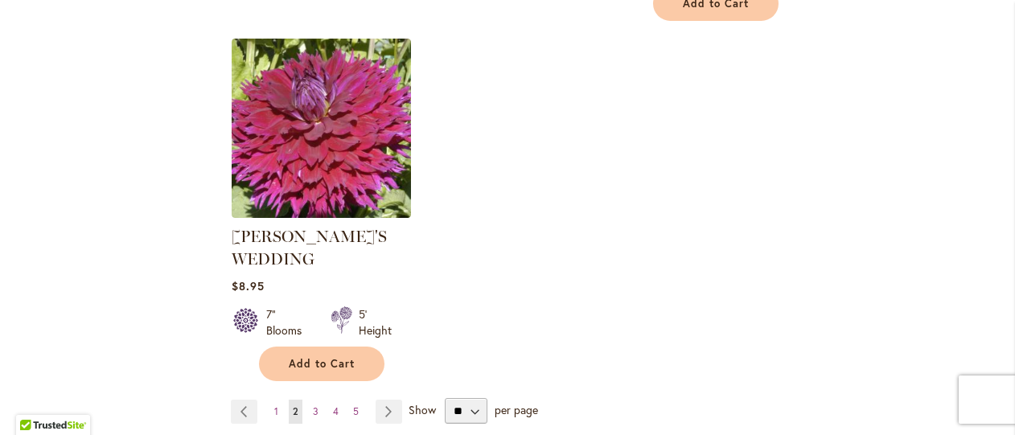
scroll to position [2092, 0]
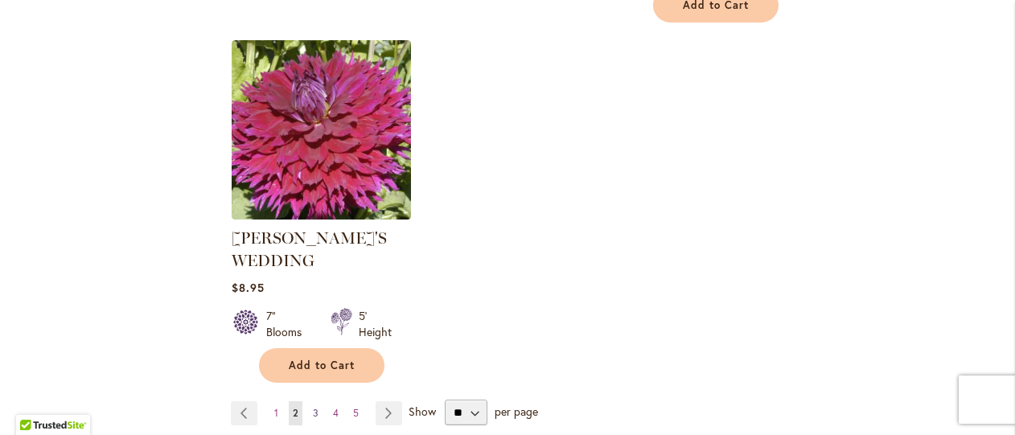
click at [317, 401] on link "Page 3" at bounding box center [316, 413] width 14 height 24
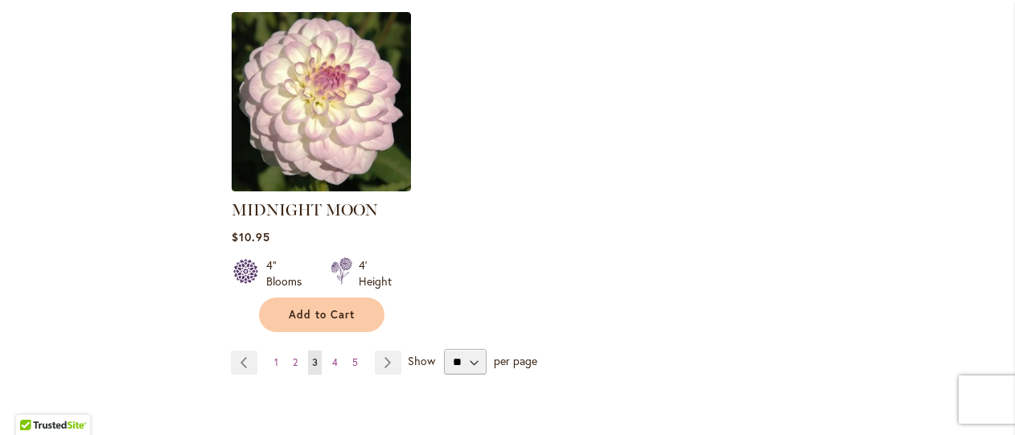
scroll to position [2172, 0]
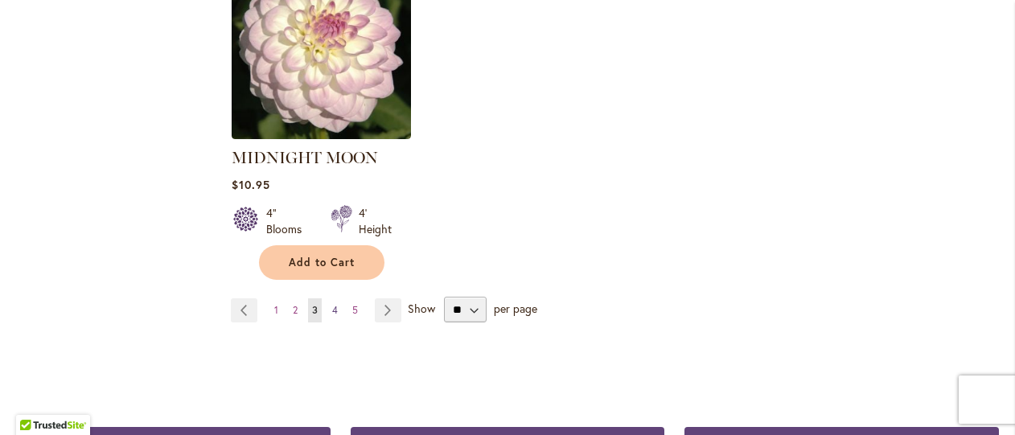
click at [332, 304] on span "4" at bounding box center [335, 310] width 6 height 12
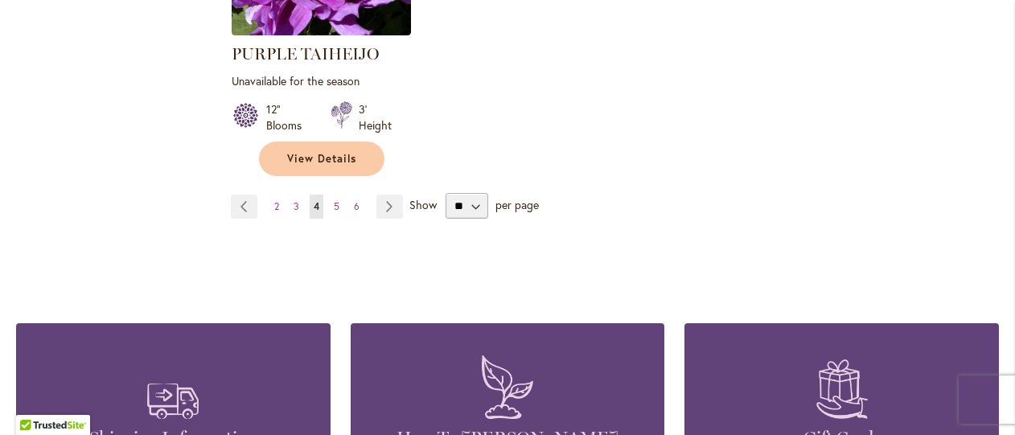
scroll to position [2253, 0]
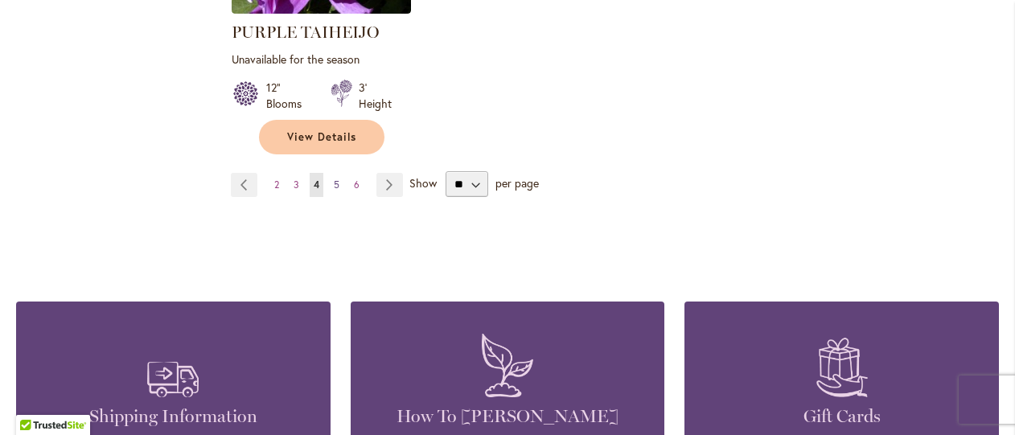
click at [336, 179] on span "5" at bounding box center [337, 185] width 6 height 12
click at [335, 179] on span "5" at bounding box center [337, 185] width 6 height 12
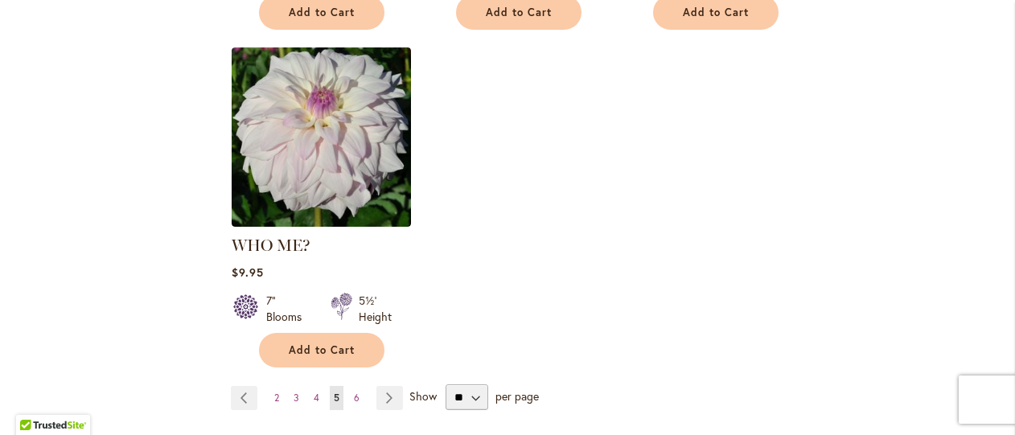
scroll to position [2092, 0]
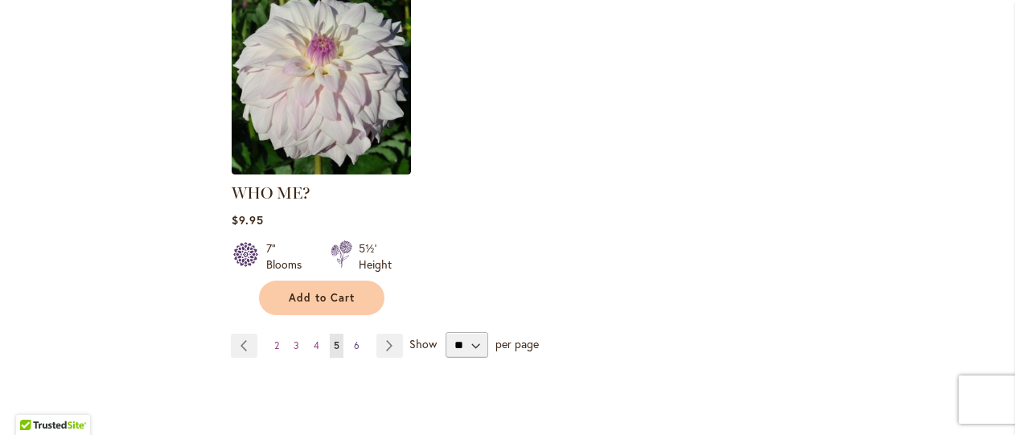
click at [354, 340] on span "6" at bounding box center [357, 346] width 6 height 12
click at [355, 340] on span "6" at bounding box center [357, 346] width 6 height 12
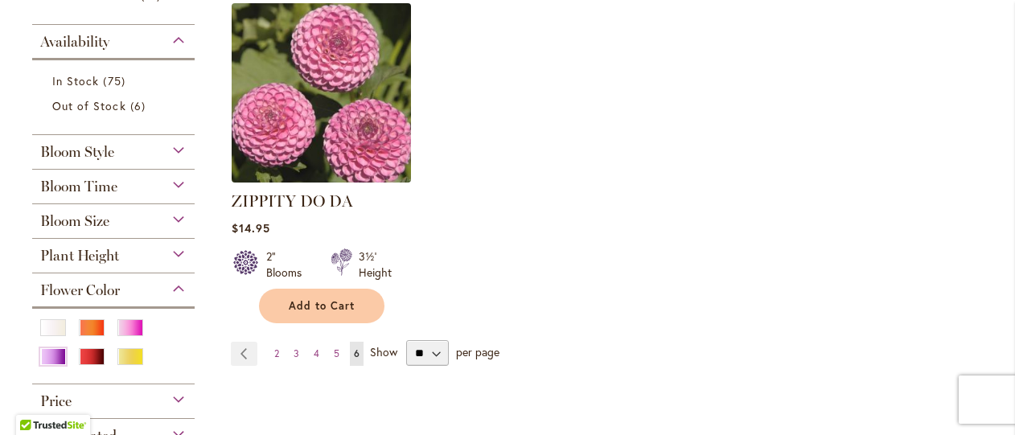
scroll to position [402, 0]
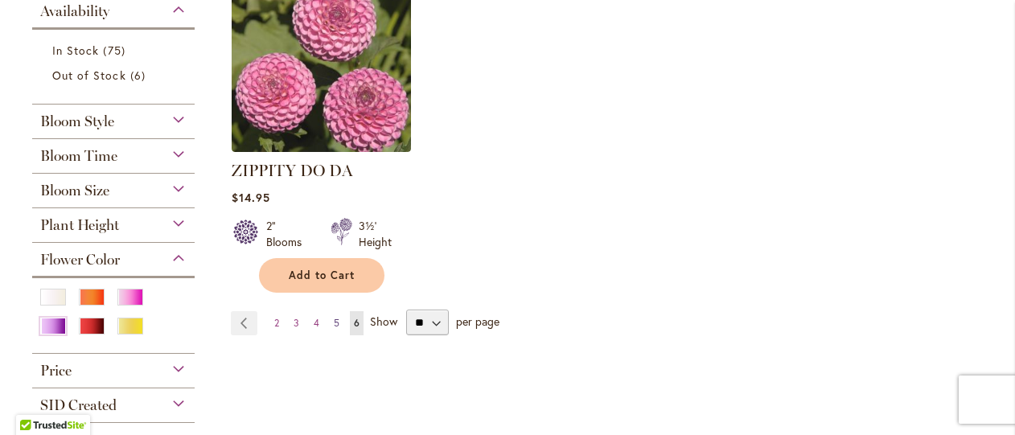
click at [336, 321] on span "5" at bounding box center [337, 323] width 6 height 12
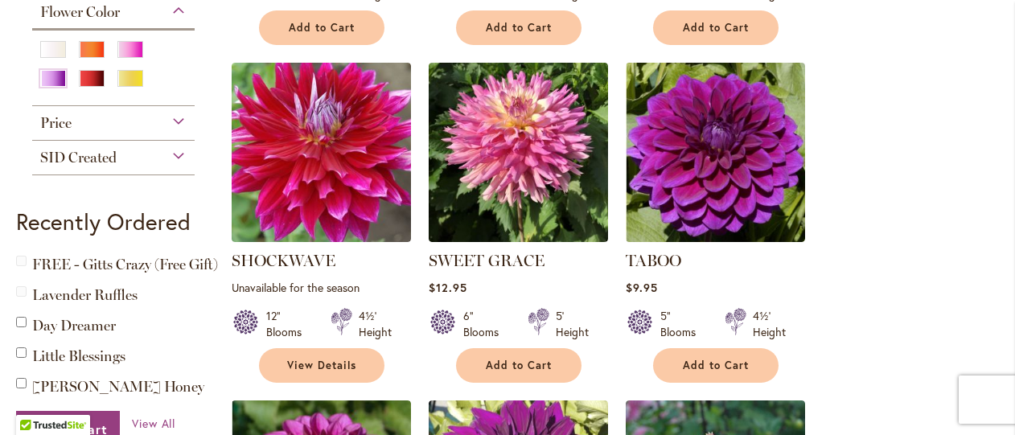
scroll to position [644, 0]
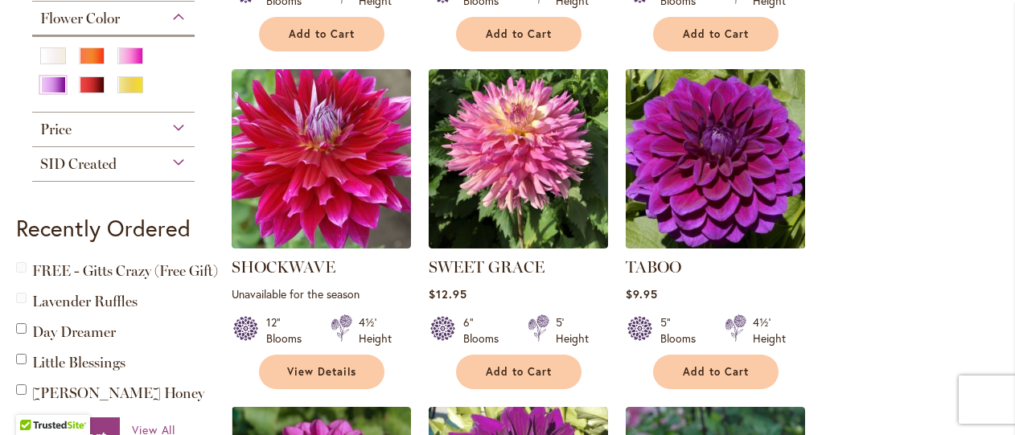
click at [689, 176] on img at bounding box center [715, 158] width 188 height 188
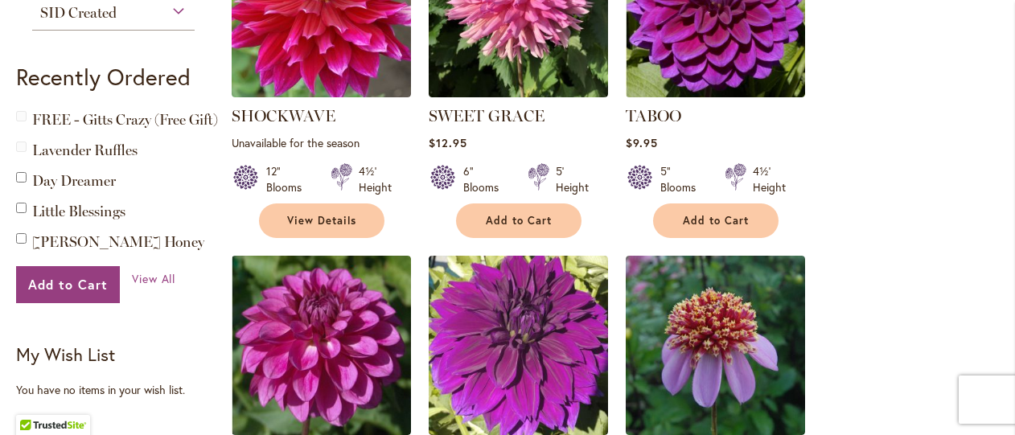
scroll to position [805, 0]
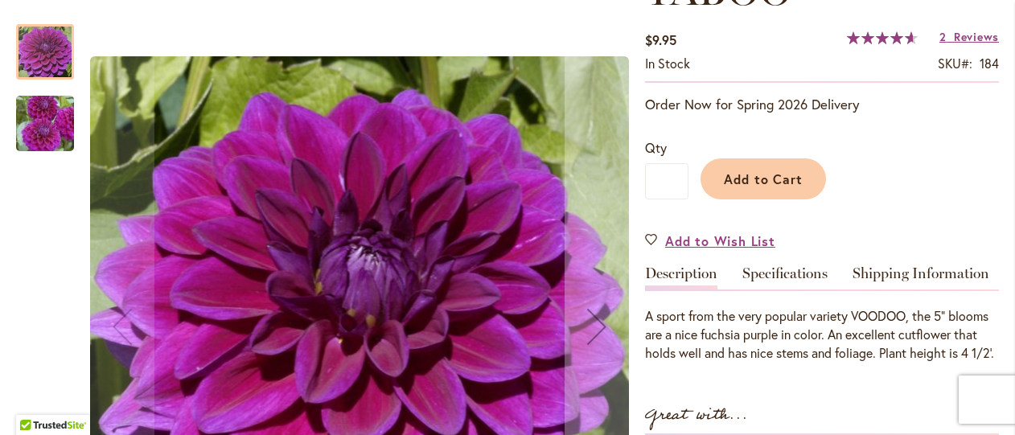
scroll to position [241, 0]
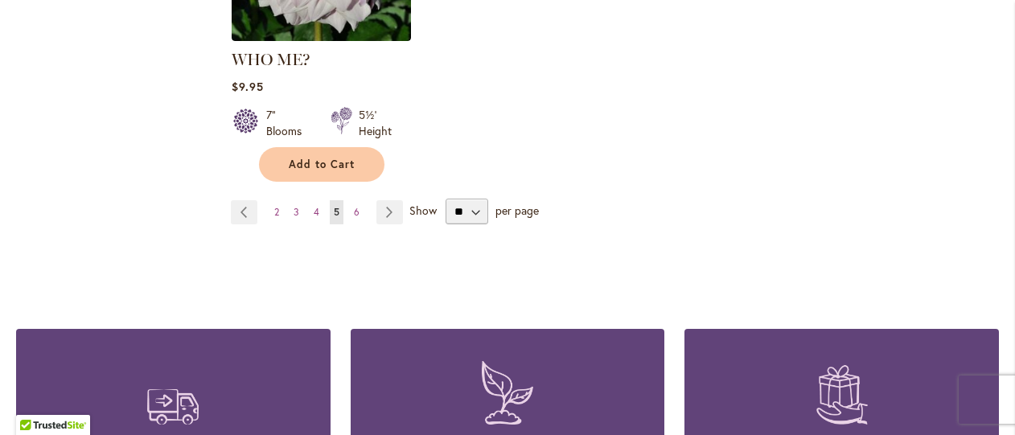
scroll to position [2253, 0]
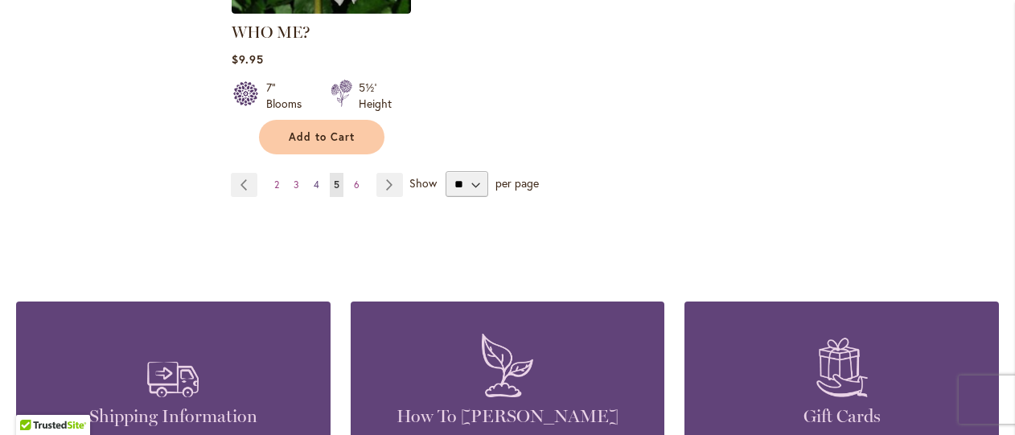
click at [314, 179] on span "4" at bounding box center [317, 185] width 6 height 12
